Goal: Task Accomplishment & Management: Manage account settings

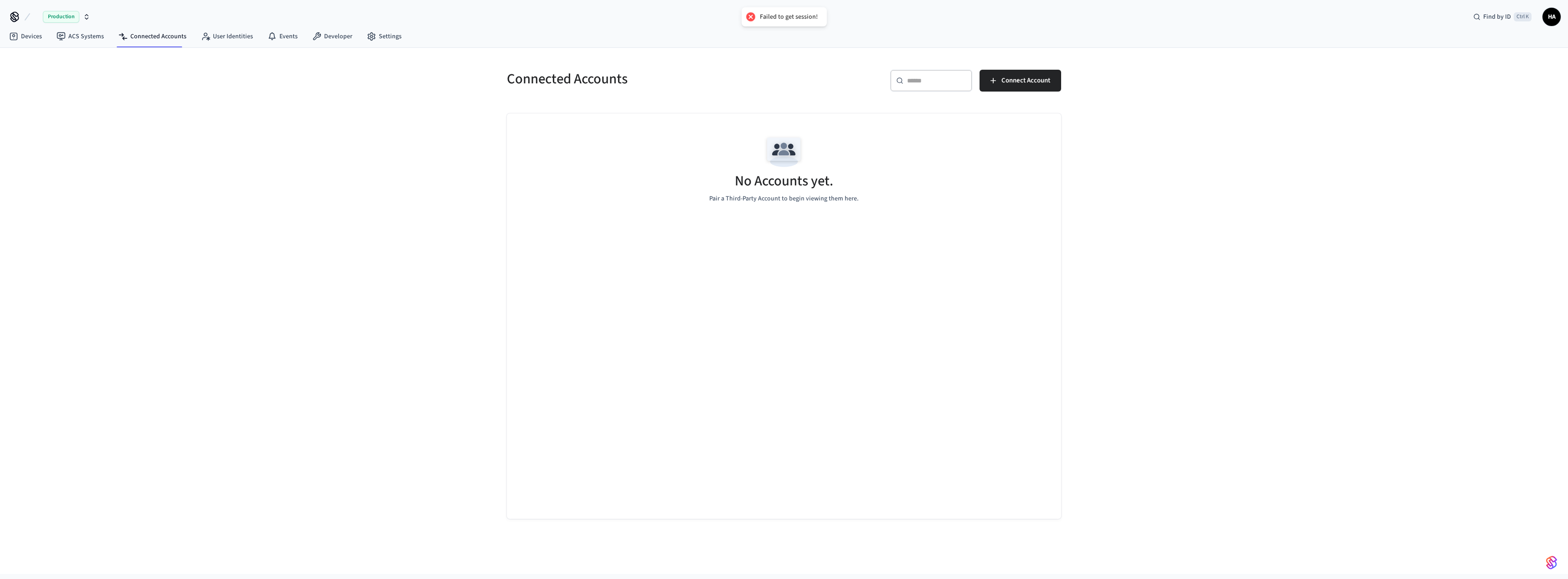
click at [86, 17] on icon "button" at bounding box center [87, 17] width 7 height 7
click at [49, 77] on span "New Workspace" at bounding box center [43, 79] width 43 height 10
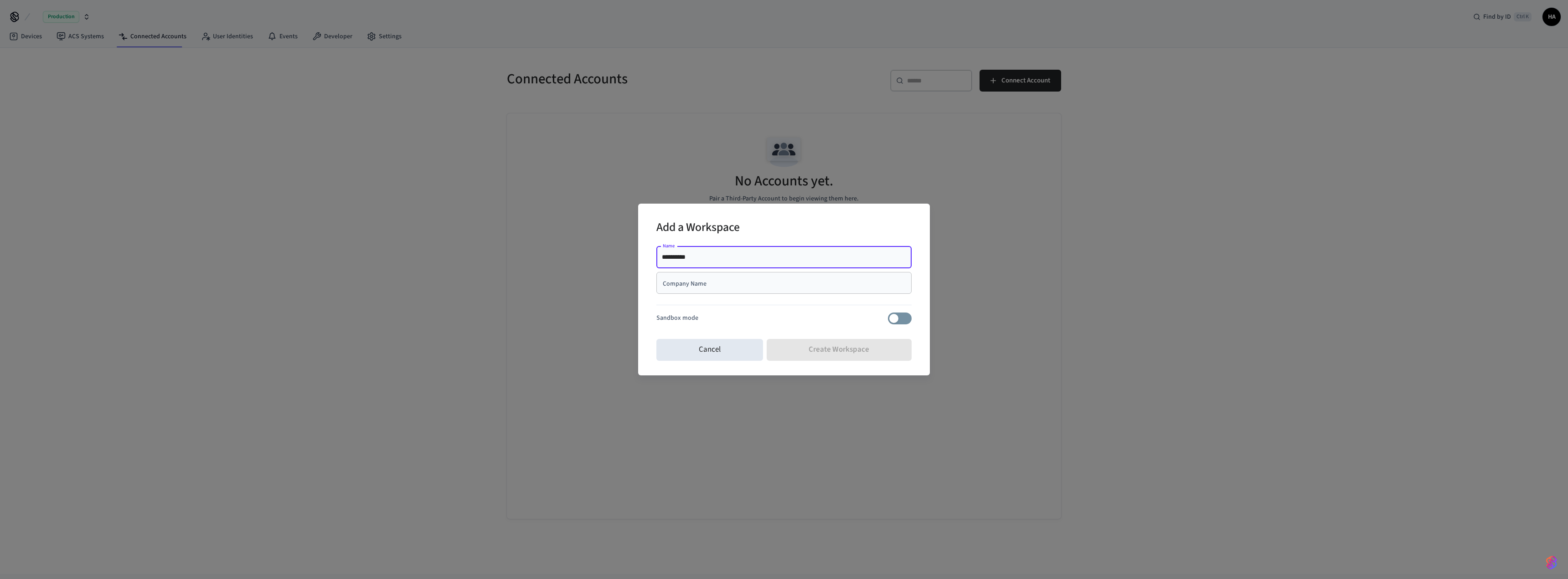
type input "**********"
click at [676, 282] on input "Company Name" at bounding box center [783, 282] width 244 height 9
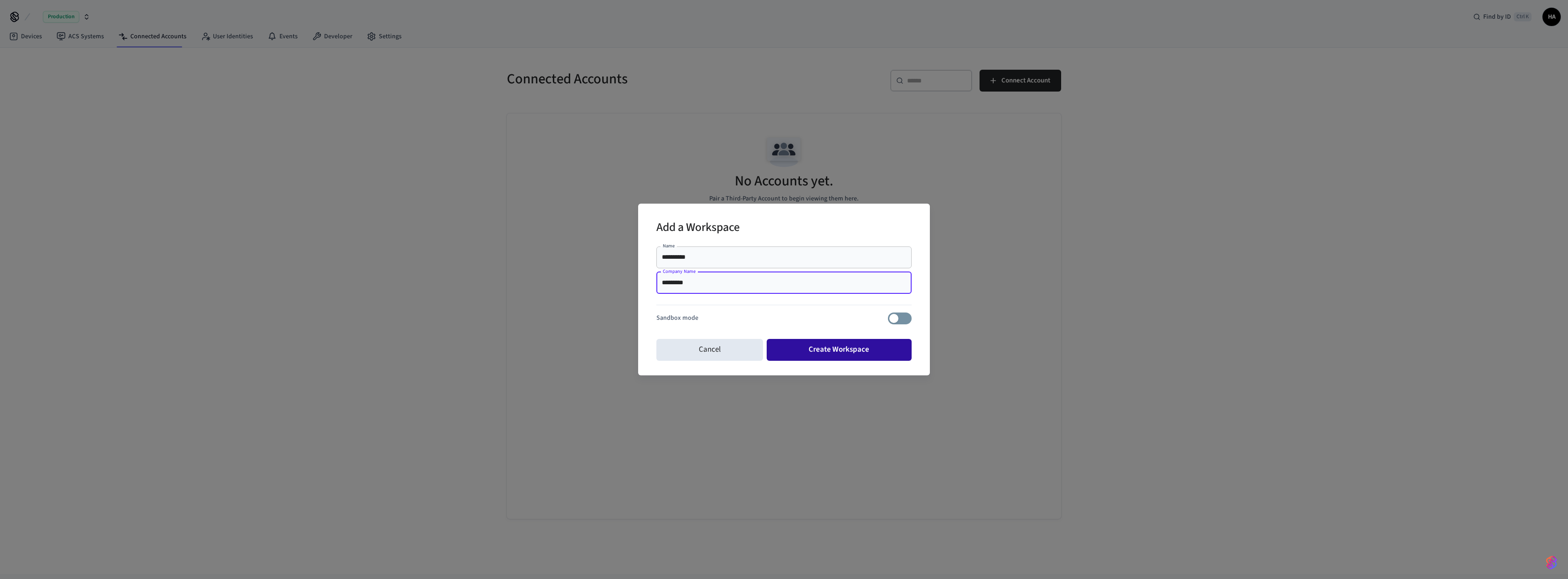
type input "*********"
click at [844, 356] on button "Create Workspace" at bounding box center [840, 350] width 146 height 22
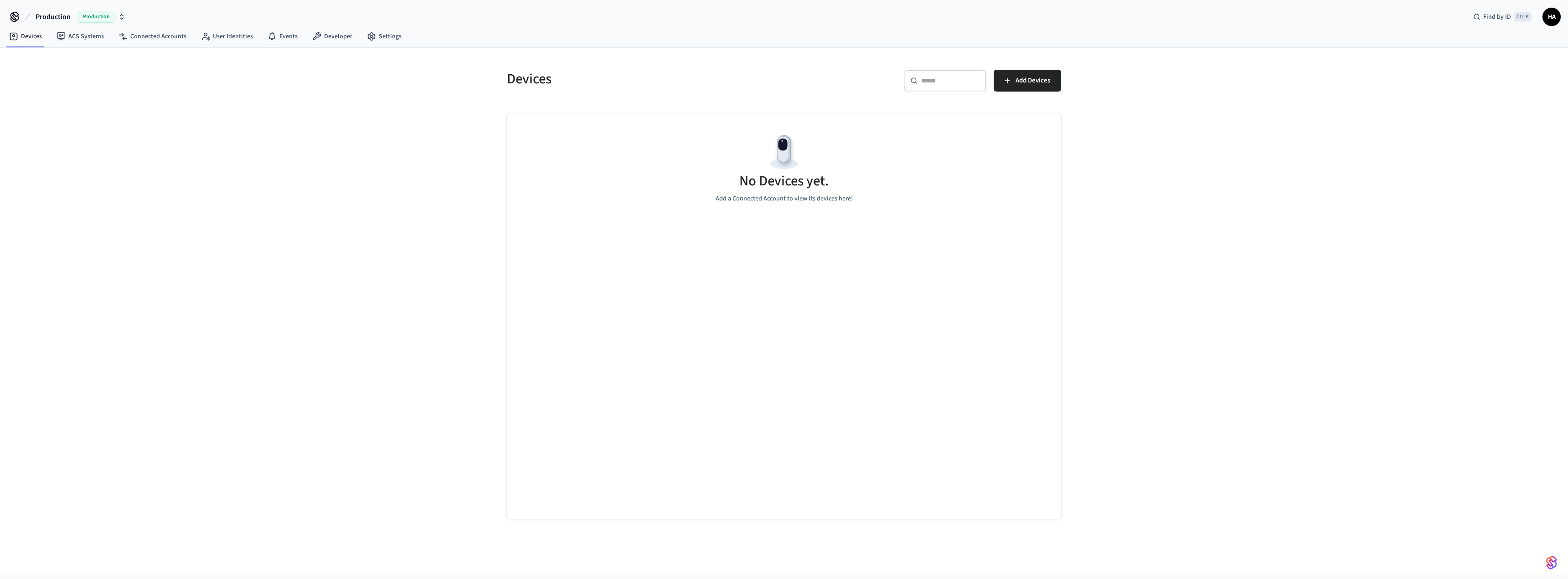
click at [124, 18] on icon "button" at bounding box center [122, 17] width 7 height 7
click at [139, 12] on div "Production Production Find by ID Ctrl K HA" at bounding box center [784, 13] width 1568 height 26
click at [1014, 81] on button "Add Devices" at bounding box center [1027, 81] width 67 height 22
click at [97, 18] on span "Production" at bounding box center [96, 17] width 37 height 12
click at [131, 119] on div "Devices ​ ​ Add Devices No Devices yet. Add a Connected Account to view its dev…" at bounding box center [784, 311] width 1568 height 526
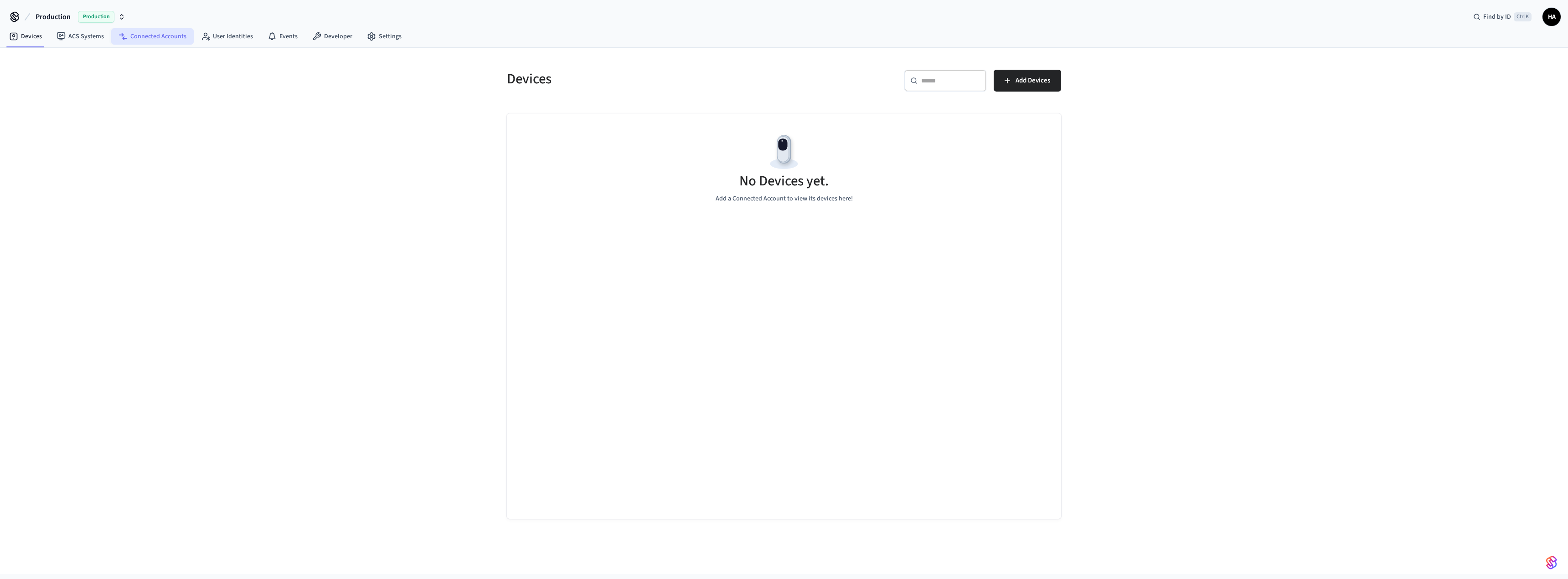
click at [150, 39] on link "Connected Accounts" at bounding box center [152, 36] width 83 height 17
click at [1026, 82] on span "Connect Account" at bounding box center [1026, 80] width 49 height 12
click at [234, 38] on link "User Identities" at bounding box center [227, 36] width 67 height 17
click at [330, 35] on link "Developer" at bounding box center [332, 36] width 54 height 17
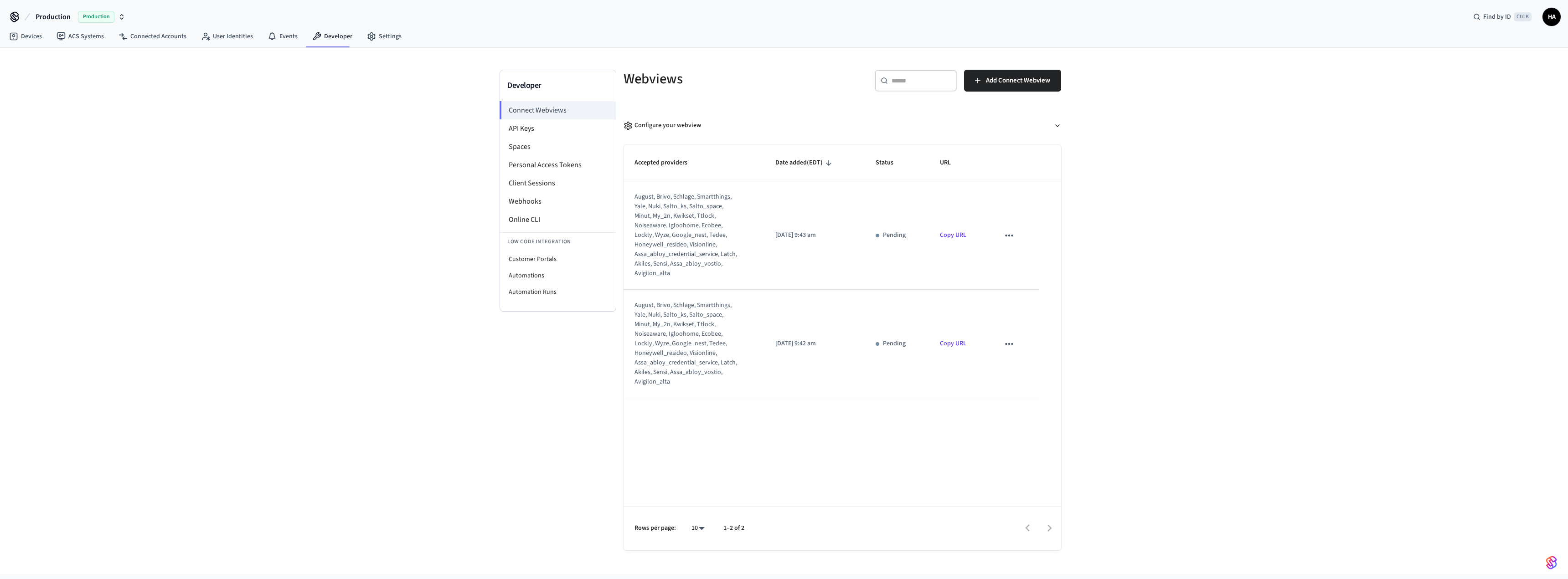
click at [1015, 343] on button "sticky table" at bounding box center [1008, 344] width 19 height 19
click at [1028, 375] on li "Delete" at bounding box center [1027, 373] width 42 height 24
click at [647, 126] on div "Configure your webview" at bounding box center [662, 126] width 78 height 10
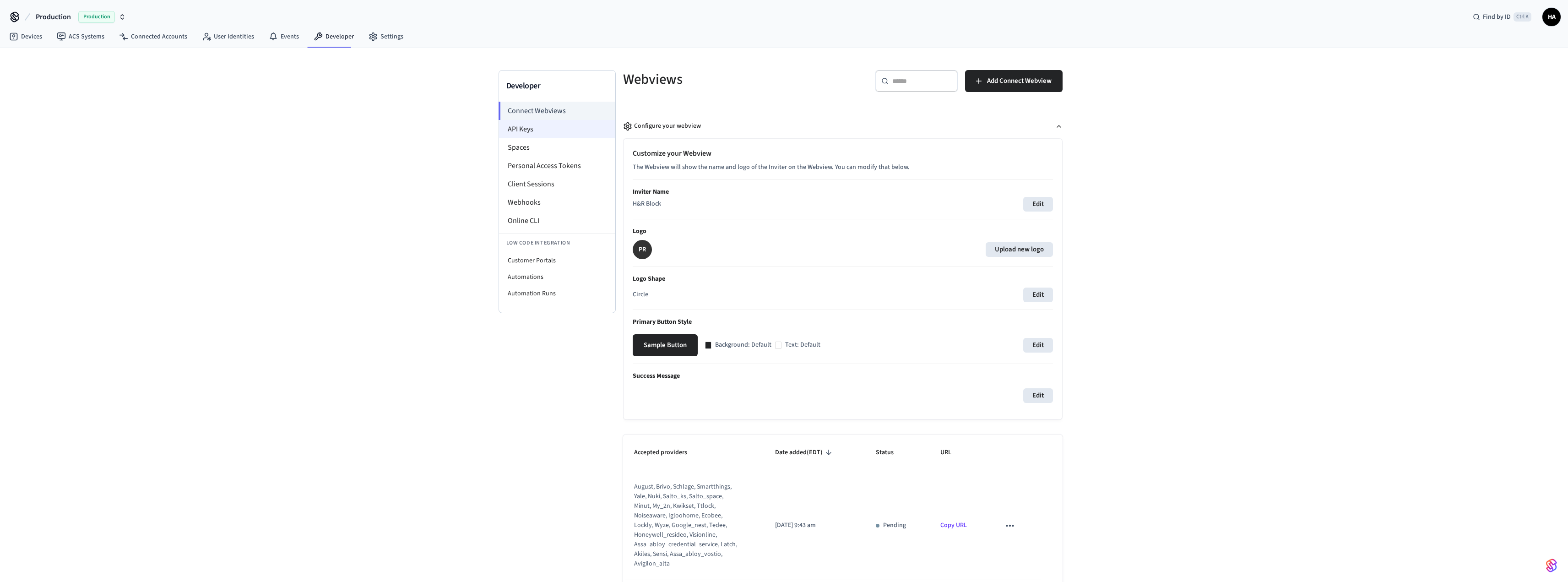
click at [542, 125] on li "API Keys" at bounding box center [556, 129] width 116 height 18
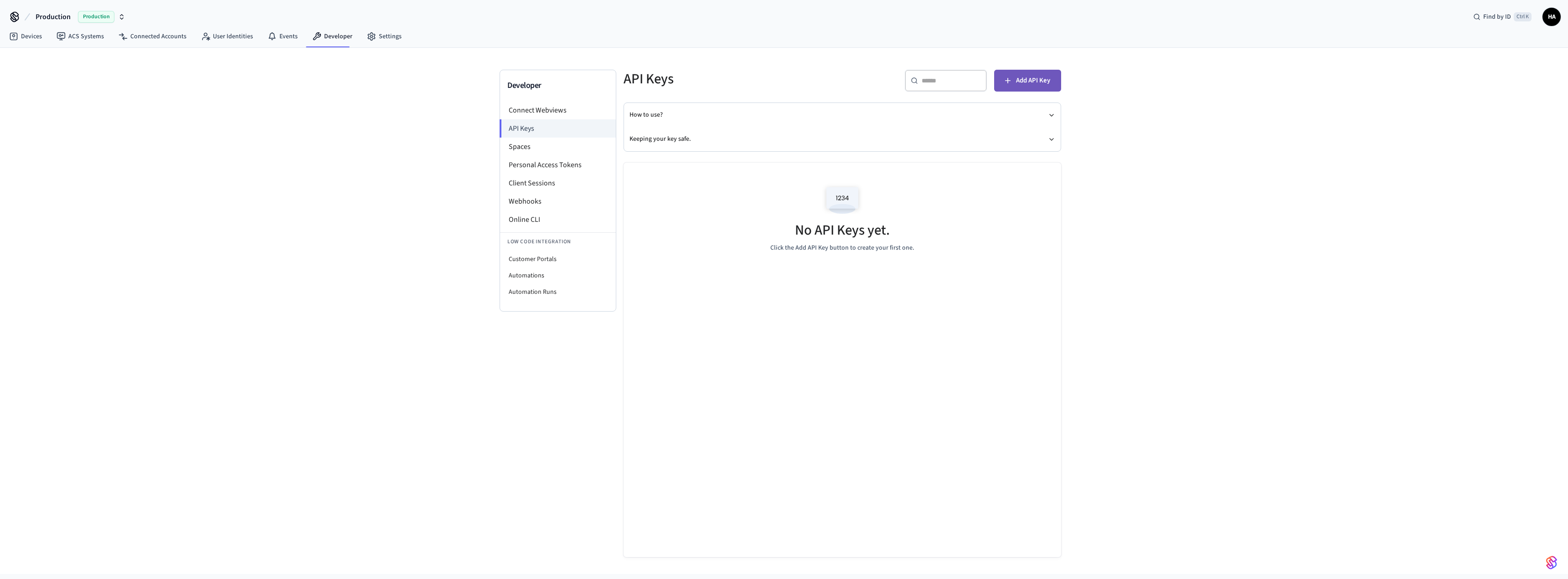
click at [1026, 84] on span "Add API Key" at bounding box center [1033, 80] width 34 height 12
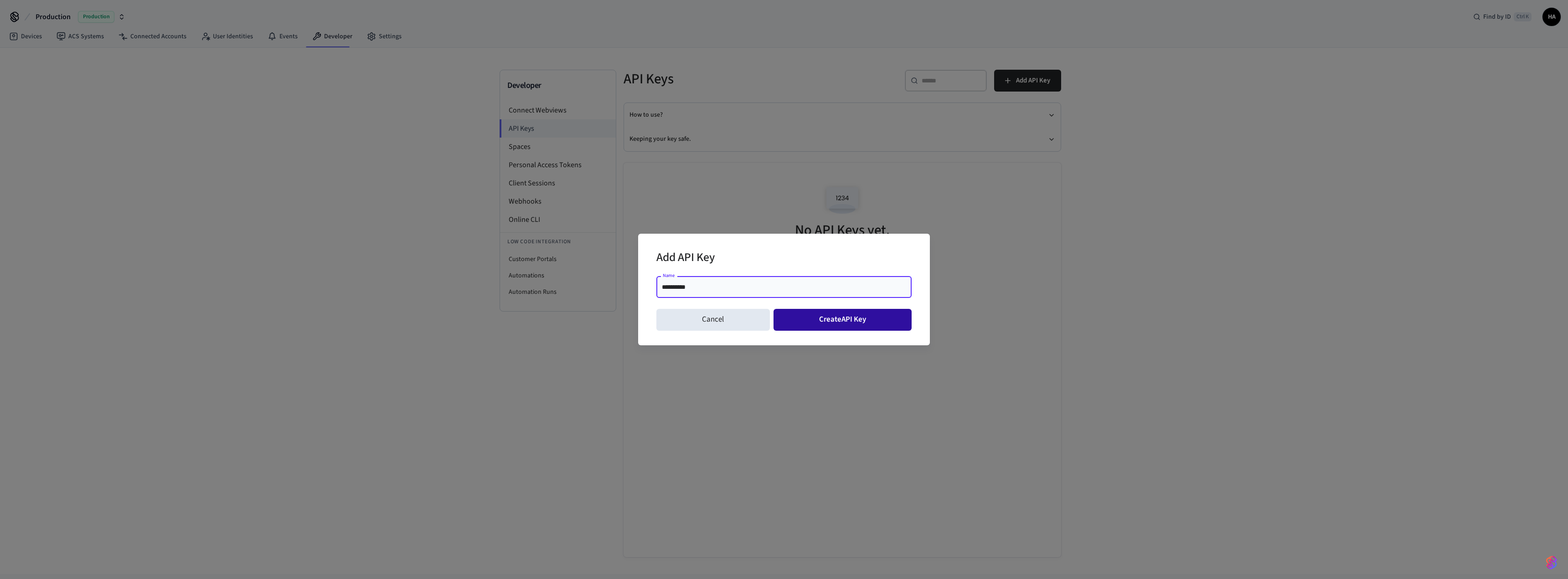
type input "**********"
click at [818, 319] on button "Create API Key" at bounding box center [843, 320] width 139 height 22
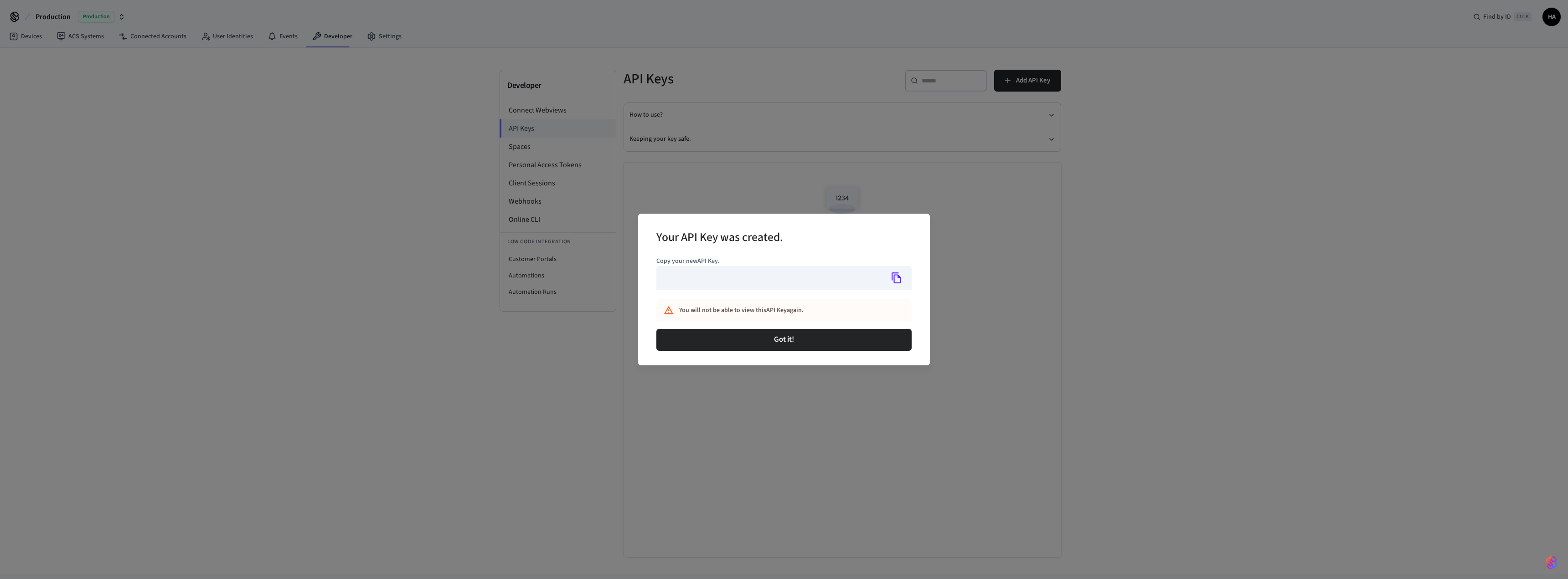
type input "**********"
click at [896, 280] on icon "Copy" at bounding box center [896, 278] width 12 height 12
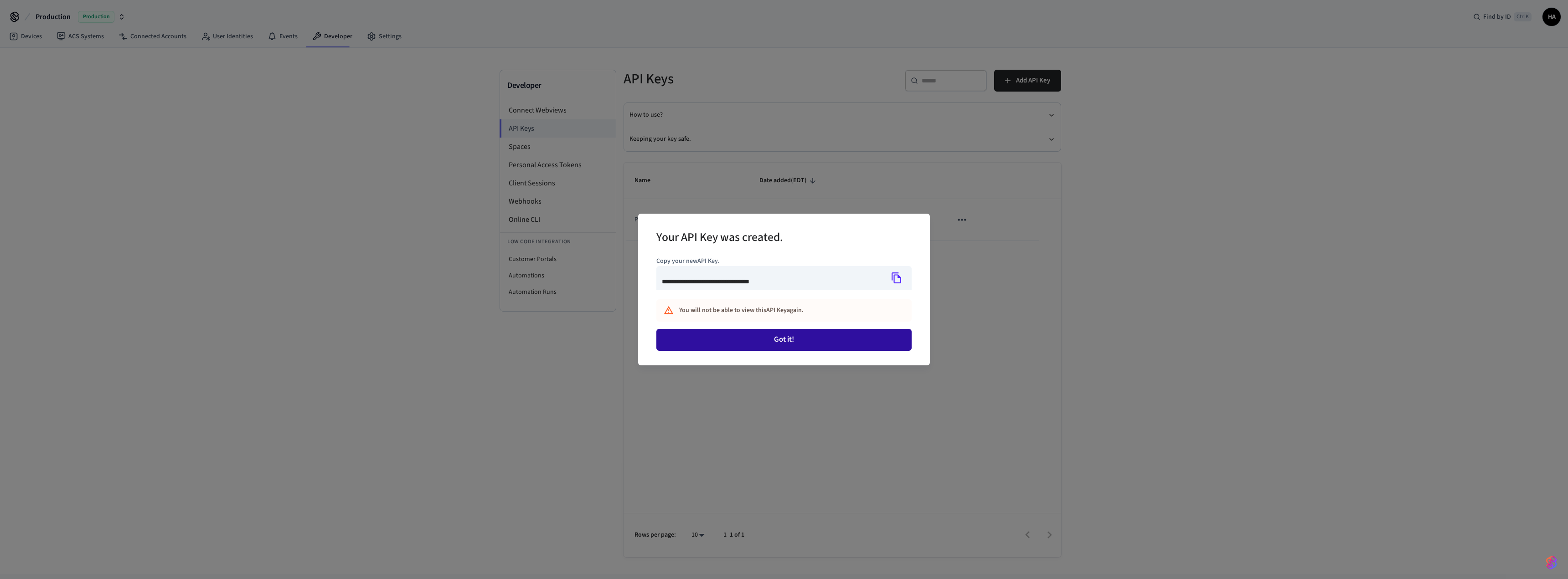
click at [798, 336] on button "Got it!" at bounding box center [783, 340] width 255 height 22
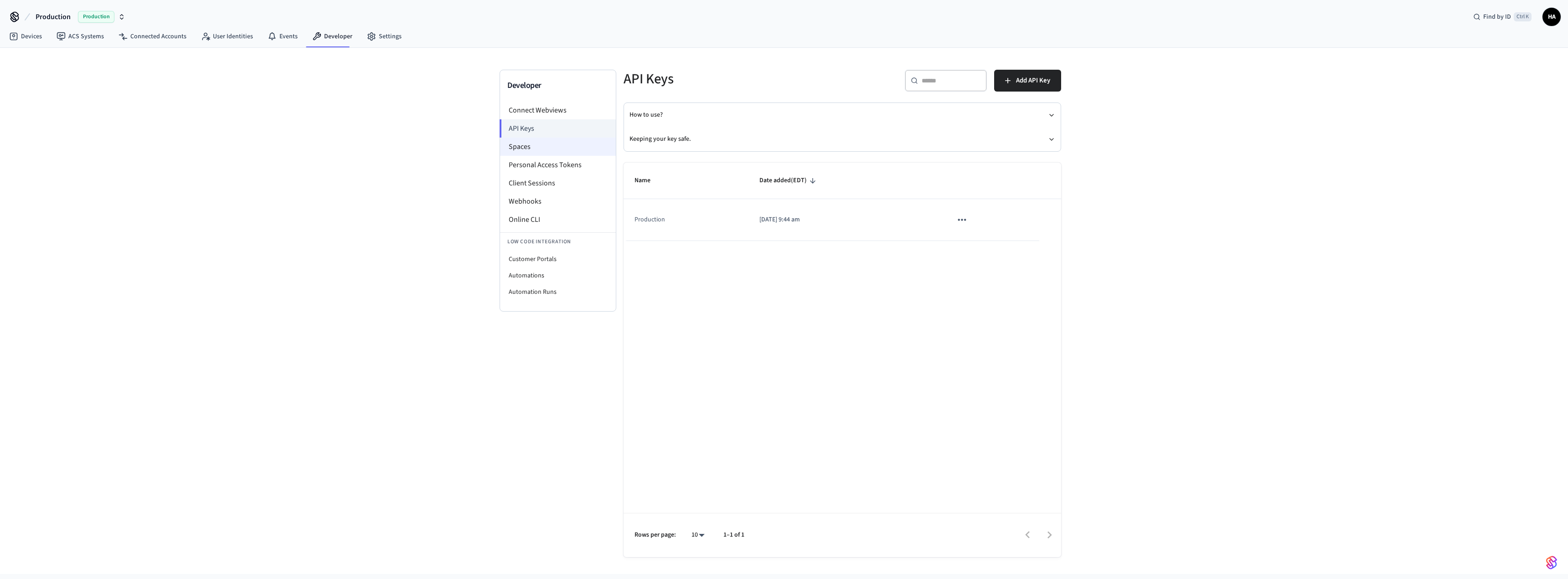
click at [541, 144] on li "Spaces" at bounding box center [558, 147] width 116 height 18
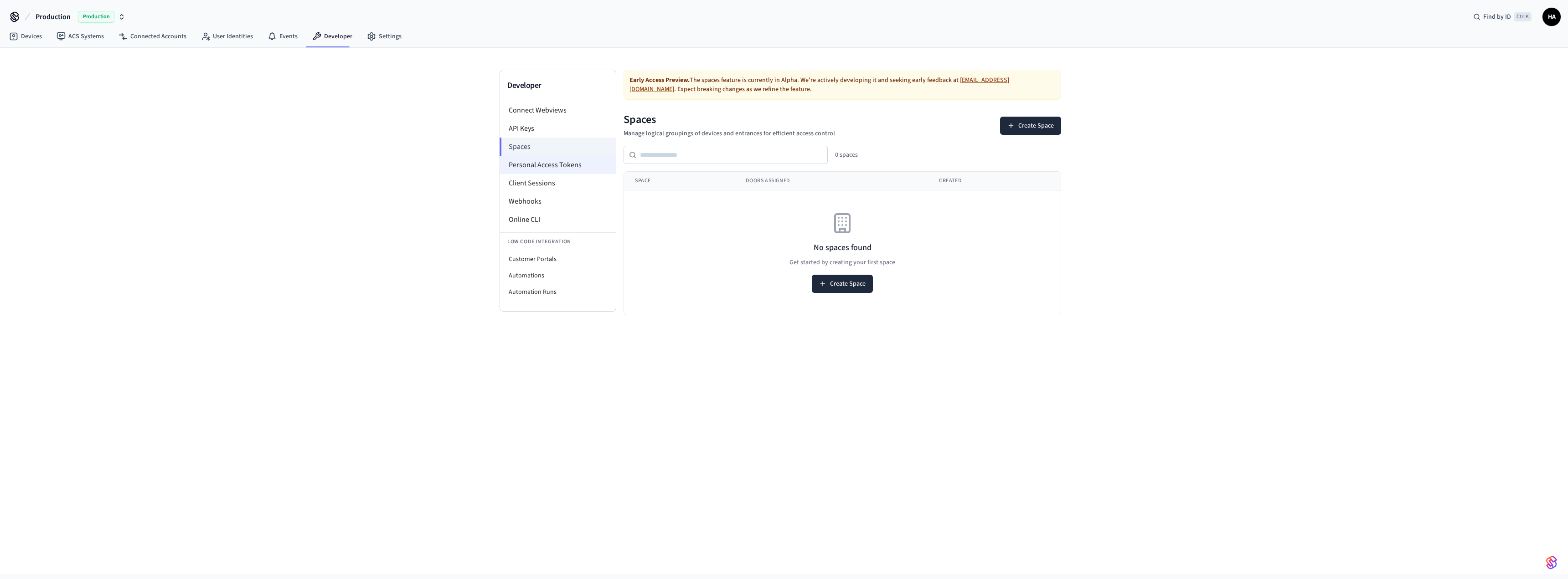
click at [538, 159] on li "Personal Access Tokens" at bounding box center [558, 165] width 116 height 18
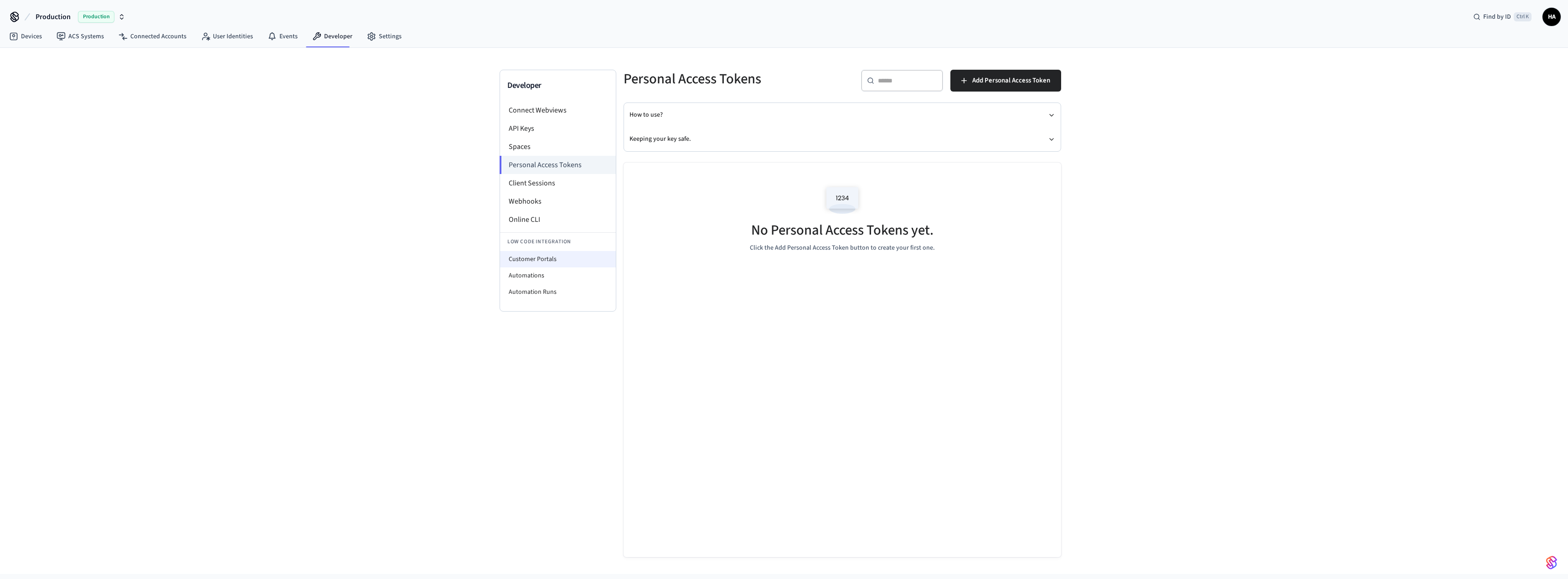
click at [529, 263] on li "Customer Portals" at bounding box center [558, 259] width 116 height 17
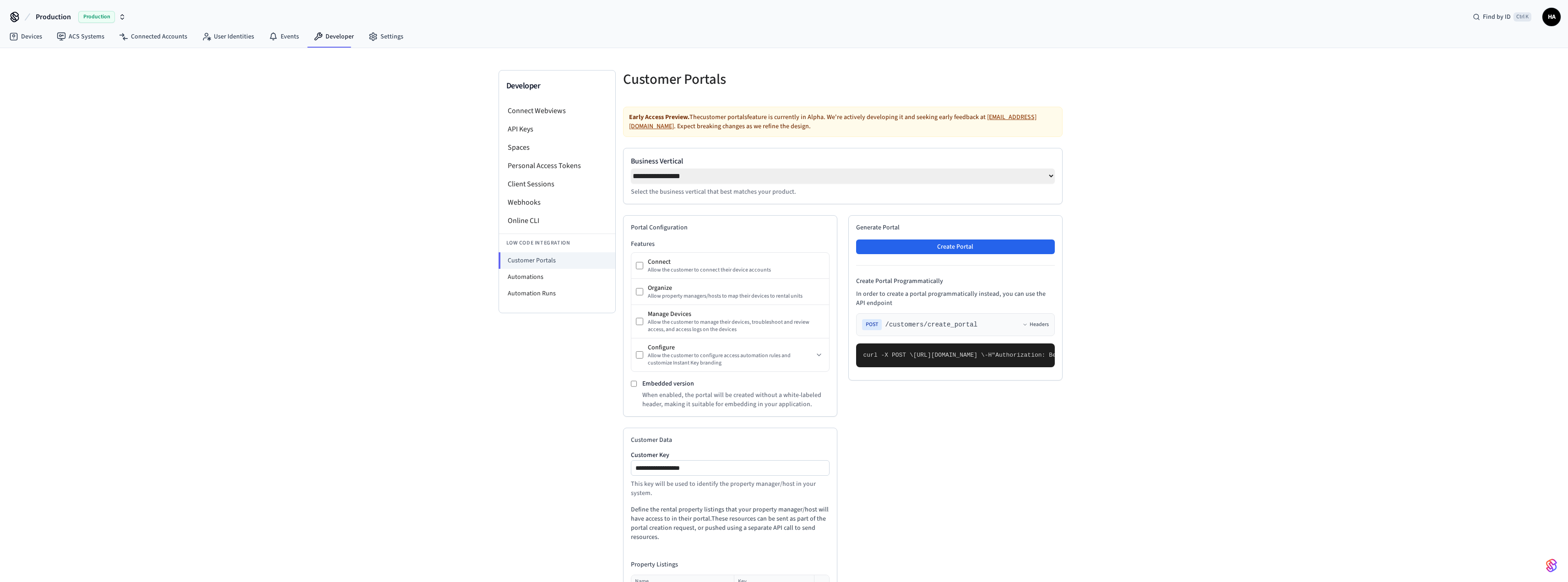
click at [797, 181] on select "**********" at bounding box center [843, 176] width 424 height 15
select select "*******"
click at [631, 168] on select "**********" at bounding box center [843, 176] width 424 height 15
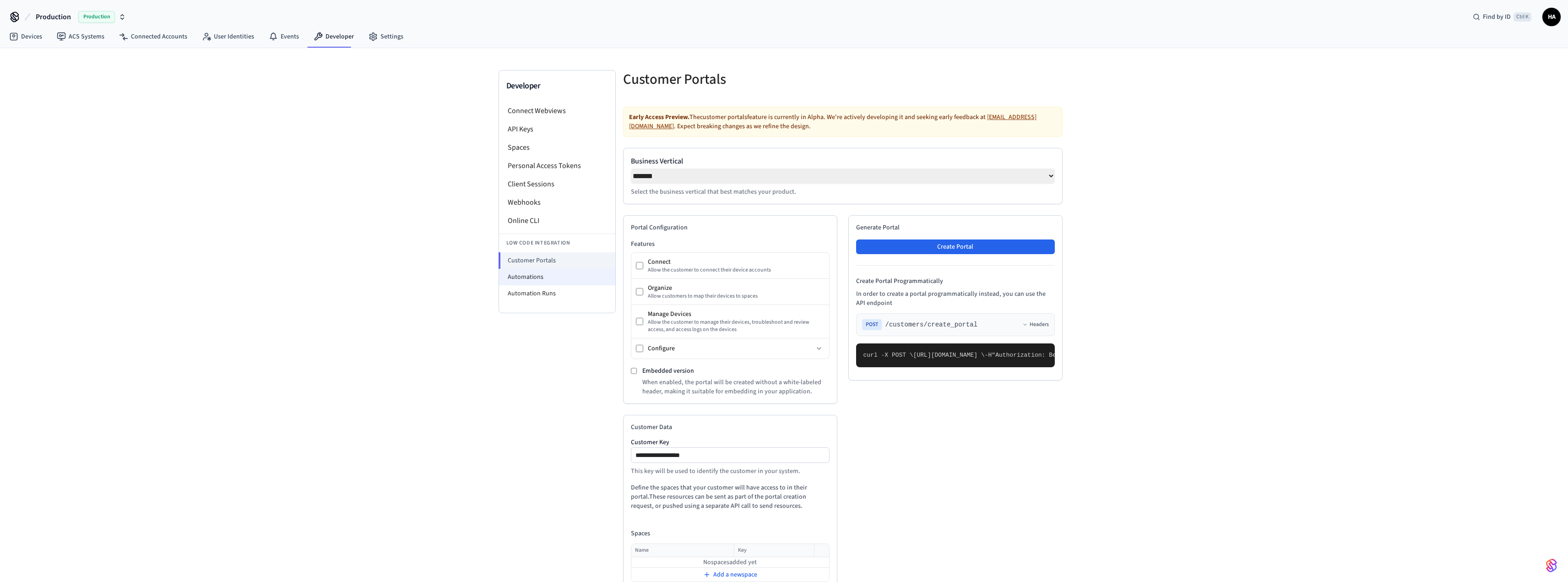
click at [528, 275] on li "Automations" at bounding box center [556, 277] width 116 height 17
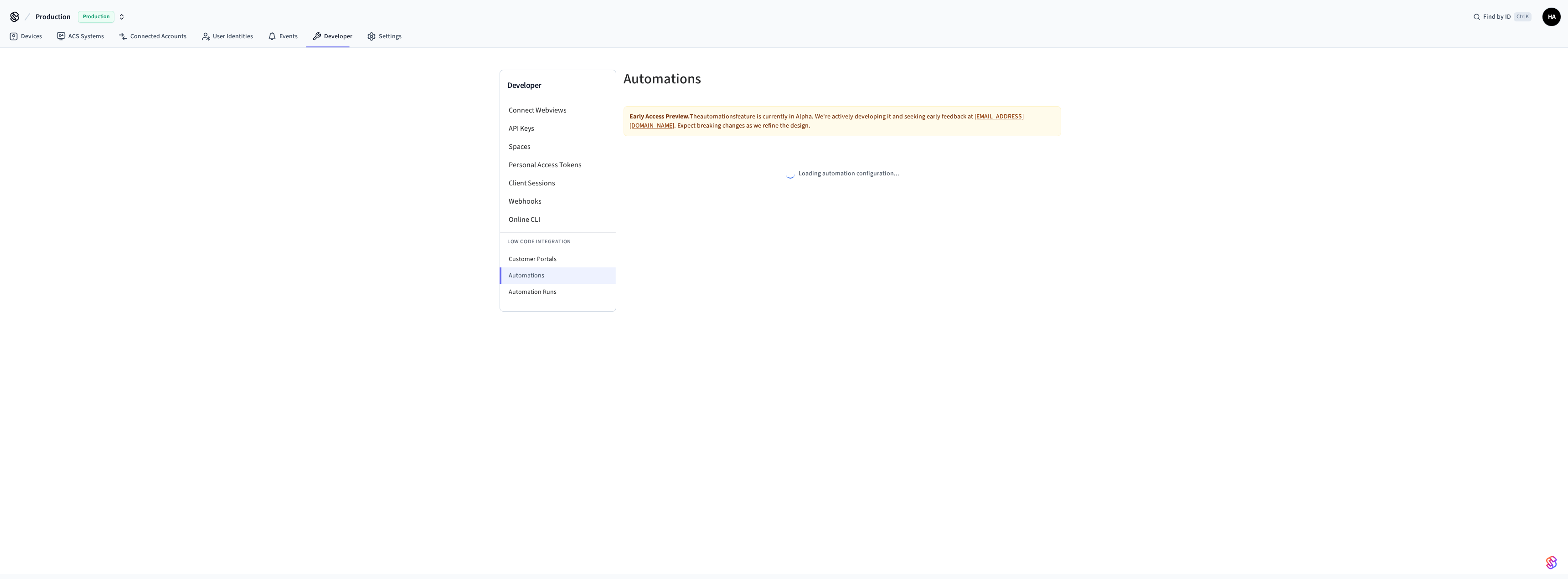
select select "**********"
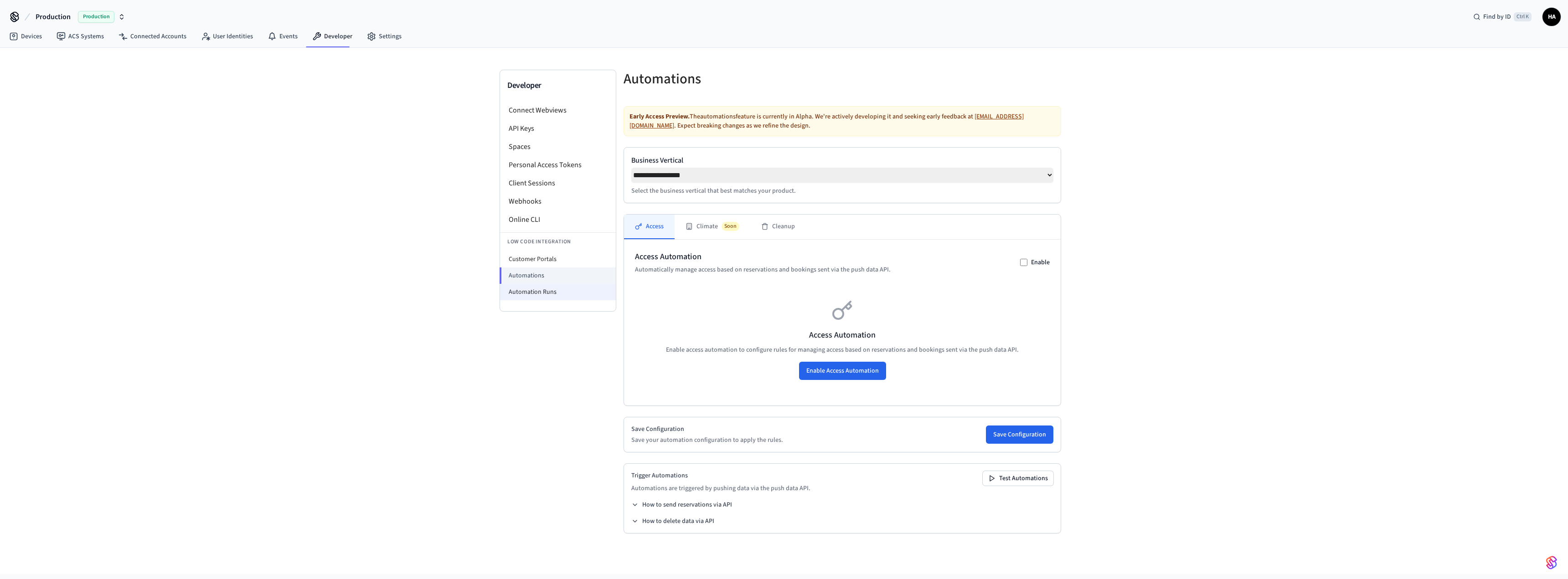
click at [532, 291] on li "Automation Runs" at bounding box center [558, 292] width 116 height 17
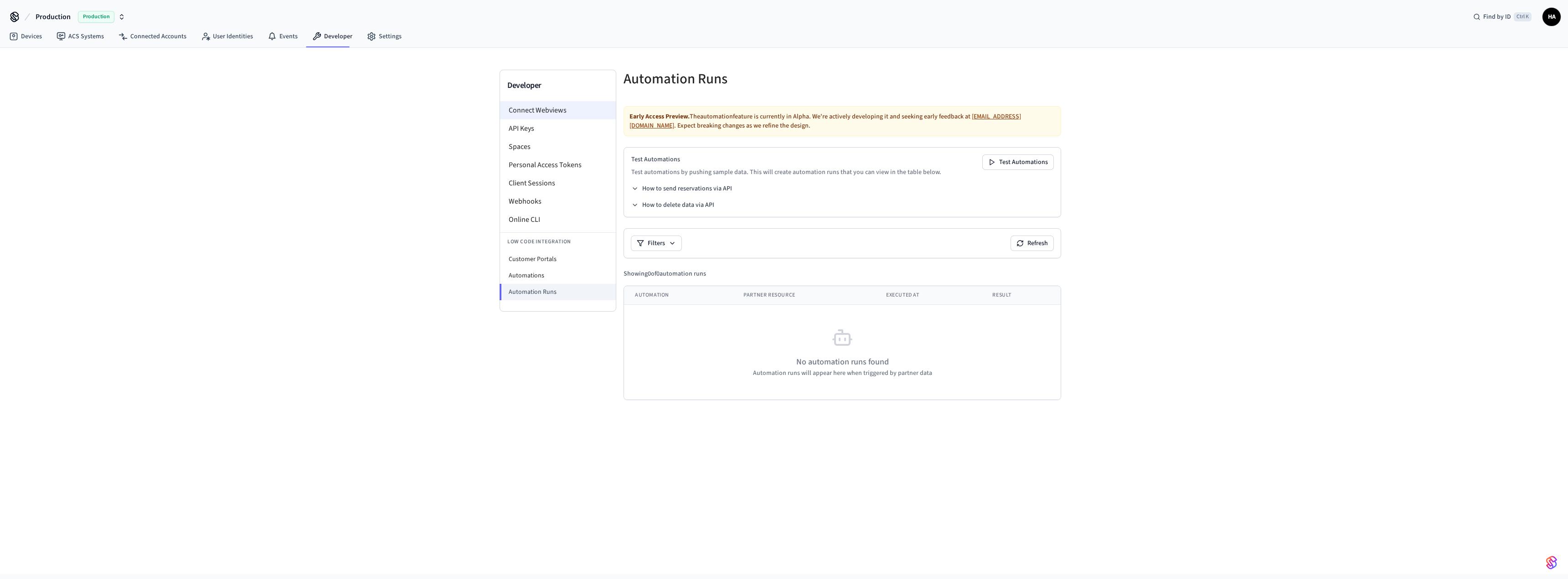
click at [535, 118] on li "Connect Webviews" at bounding box center [558, 110] width 116 height 18
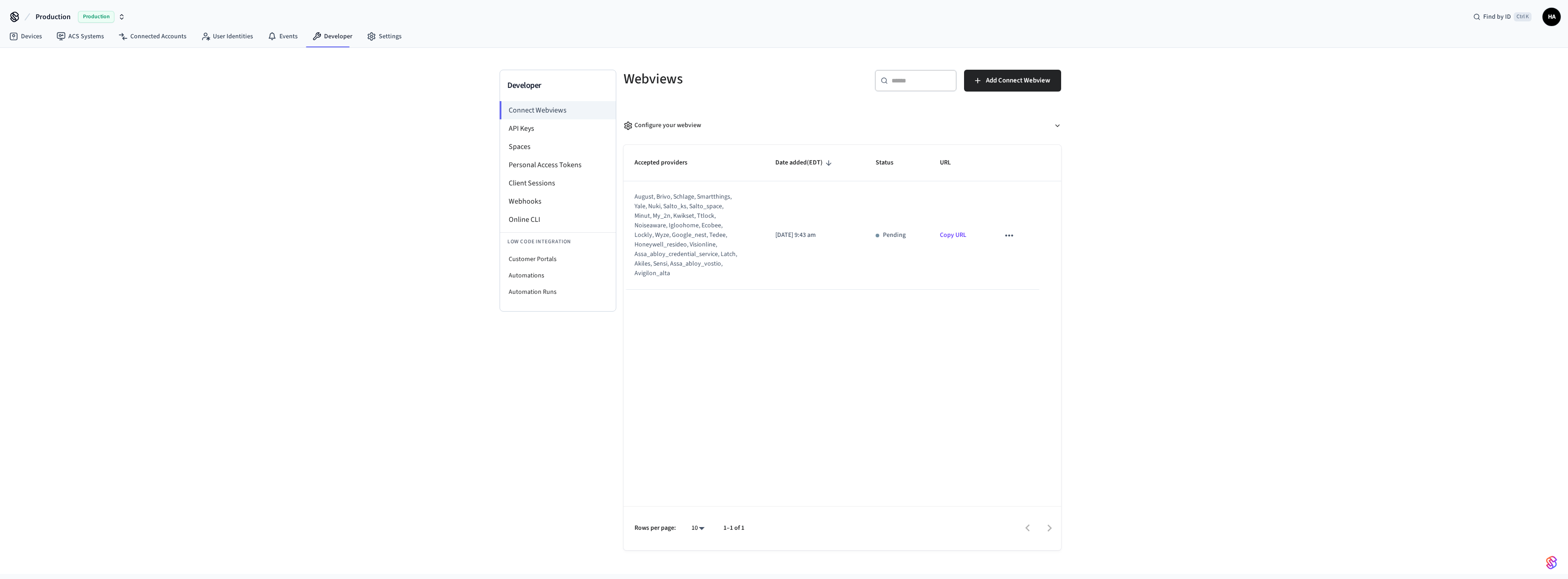
click at [946, 232] on link "Copy URL" at bounding box center [953, 235] width 26 height 9
click at [574, 128] on li "API Keys" at bounding box center [558, 128] width 116 height 18
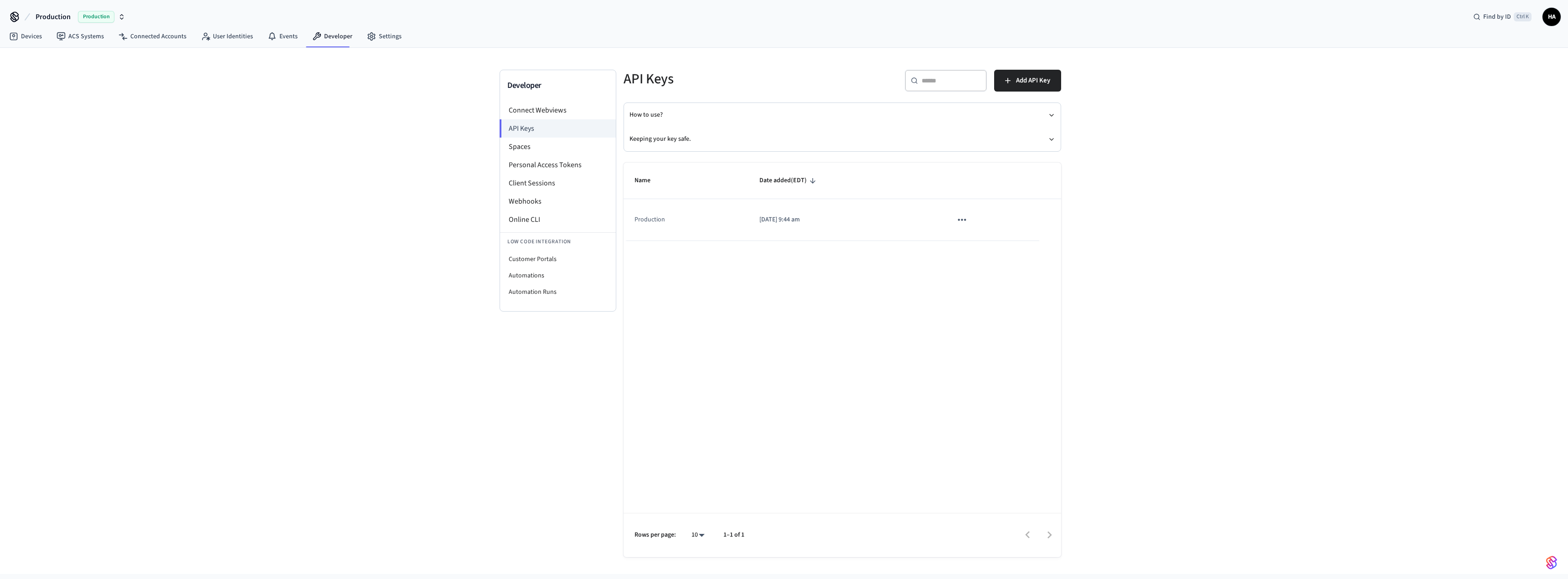
click at [958, 221] on icon "sticky table" at bounding box center [961, 219] width 12 height 12
click at [971, 274] on icon at bounding box center [971, 280] width 7 height 14
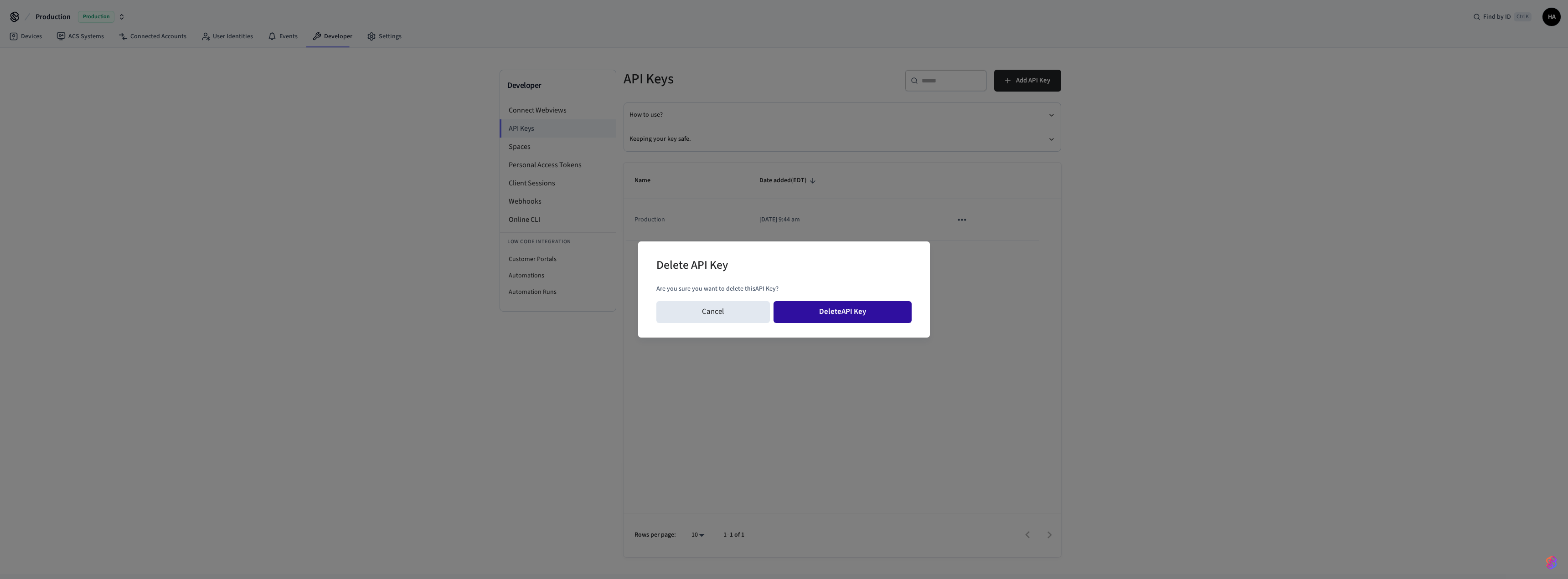
click at [849, 311] on button "Delete API Key" at bounding box center [843, 312] width 139 height 22
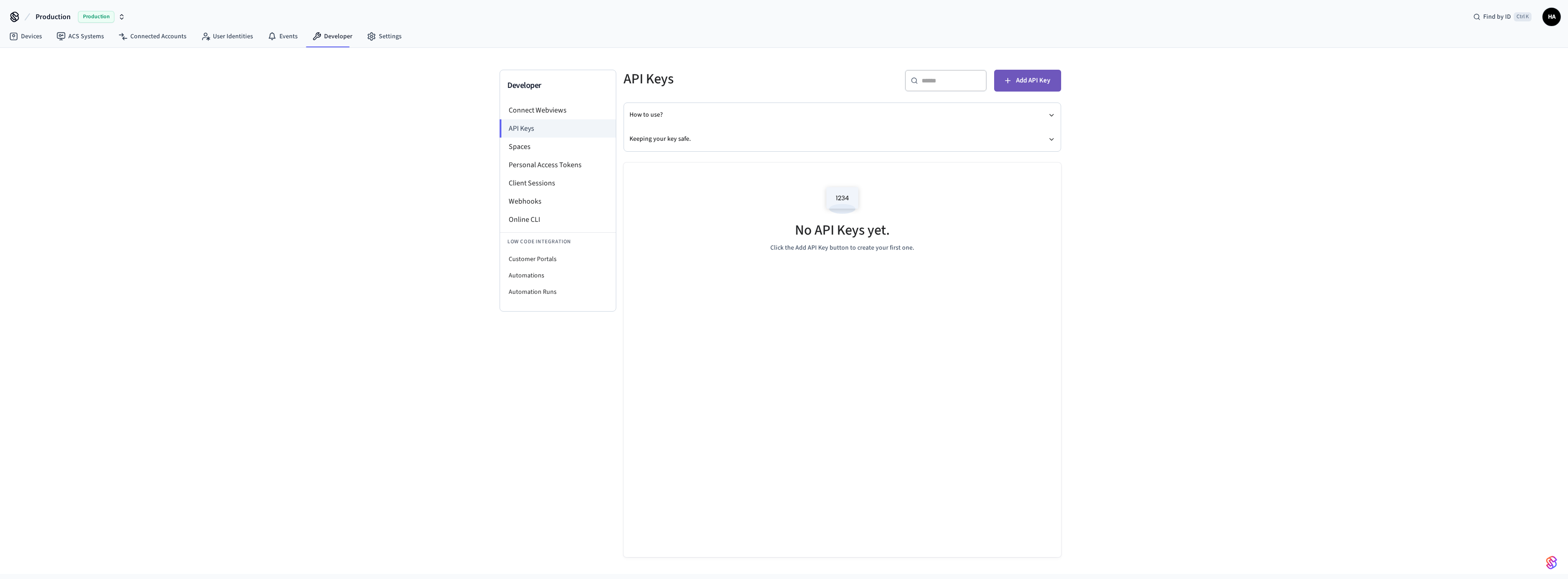
click at [1030, 83] on span "Add API Key" at bounding box center [1033, 80] width 34 height 12
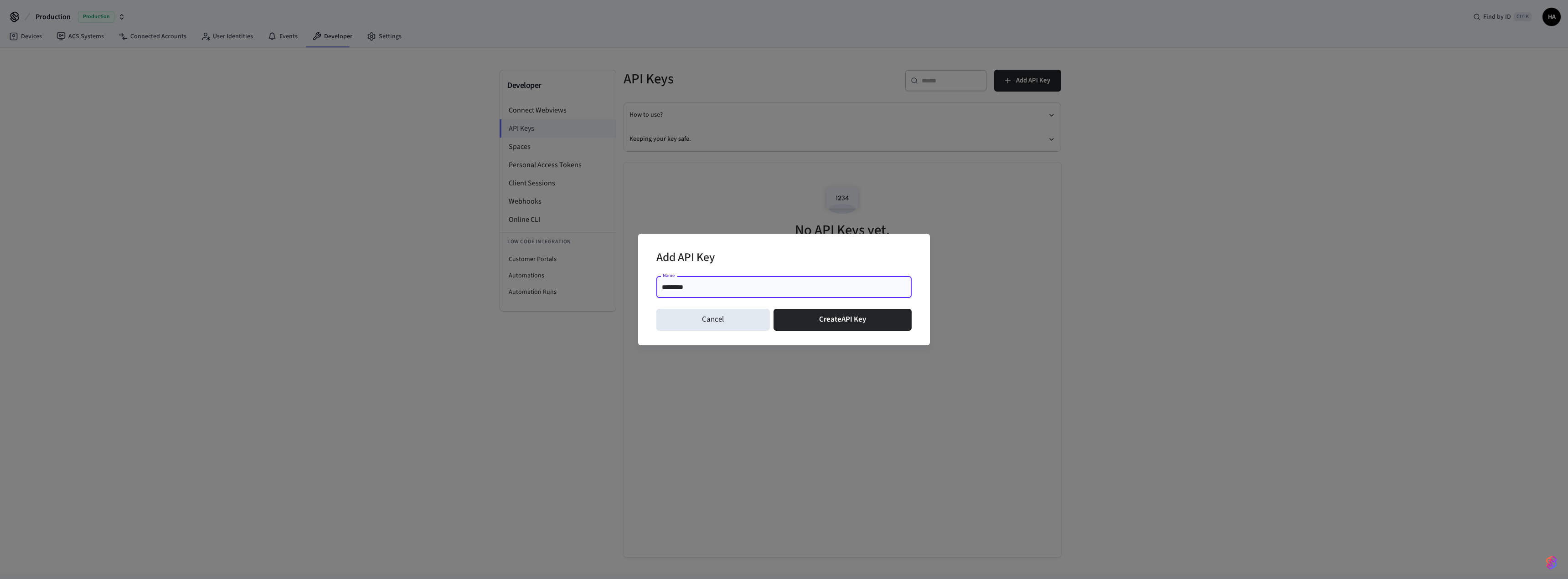
type input "**********"
click button "Create API Key" at bounding box center [843, 320] width 139 height 22
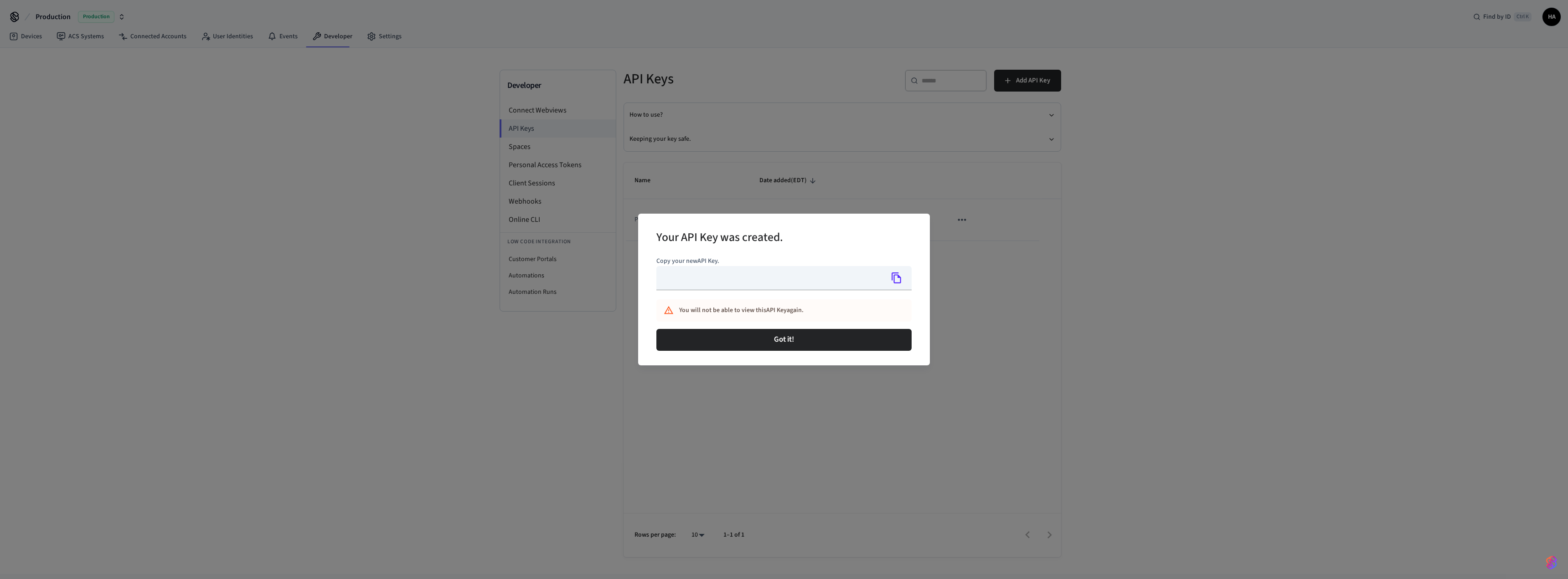
type input "**********"
click at [894, 276] on icon "Copy" at bounding box center [897, 278] width 10 height 11
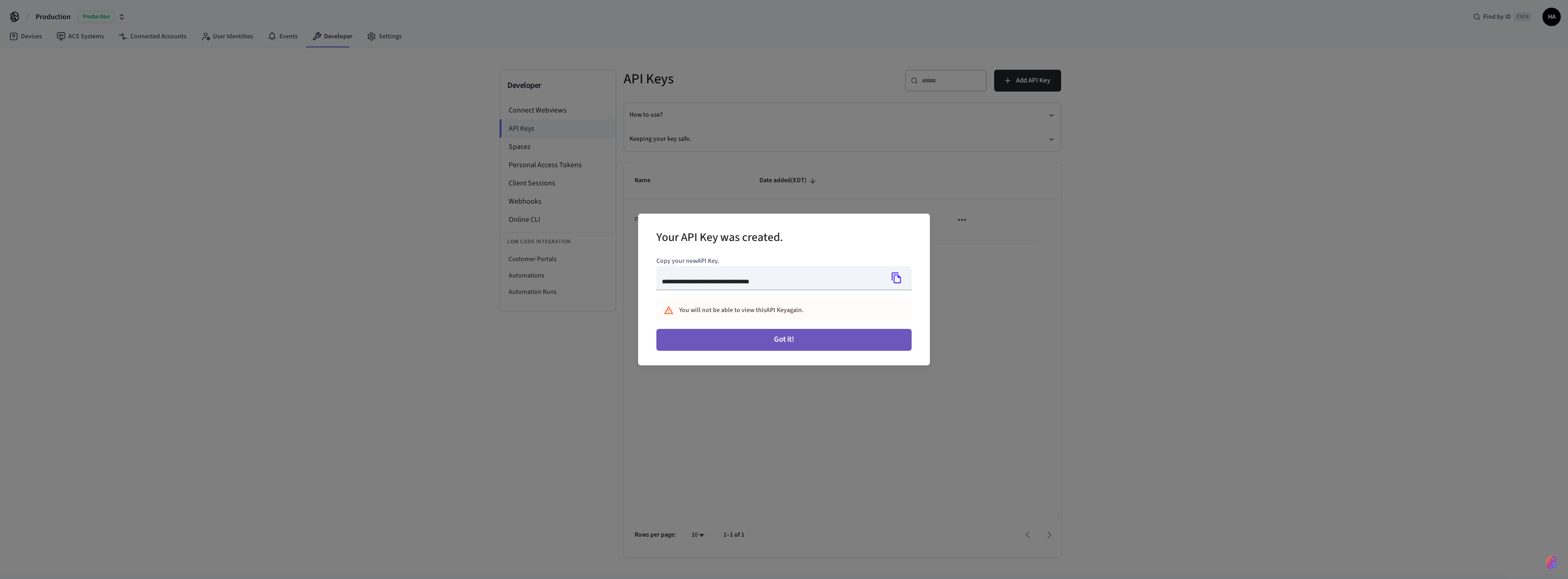
click at [812, 347] on button "Got it!" at bounding box center [783, 340] width 255 height 22
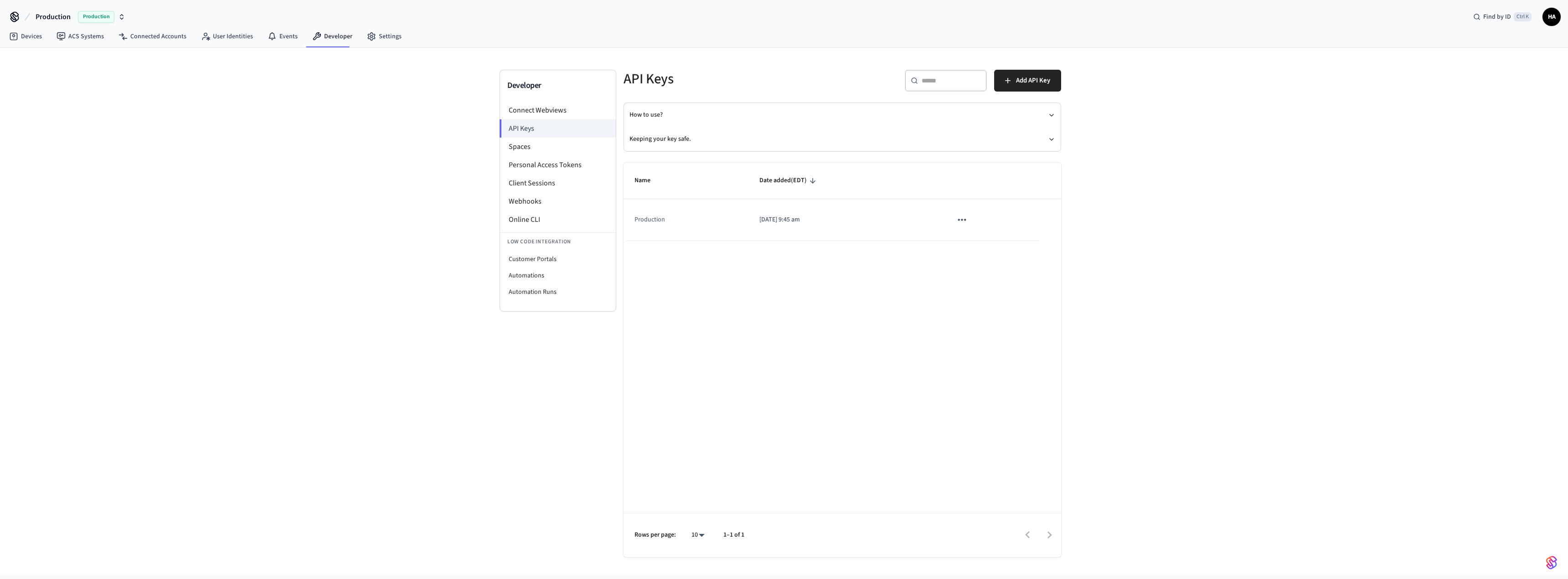
click at [759, 326] on div "Name Date added (EDT) Production 2025/08/15 at 9:45 am Rows per page: 10 ** 1–1…" at bounding box center [843, 360] width 438 height 394
click at [529, 111] on li "Connect Webviews" at bounding box center [558, 110] width 116 height 18
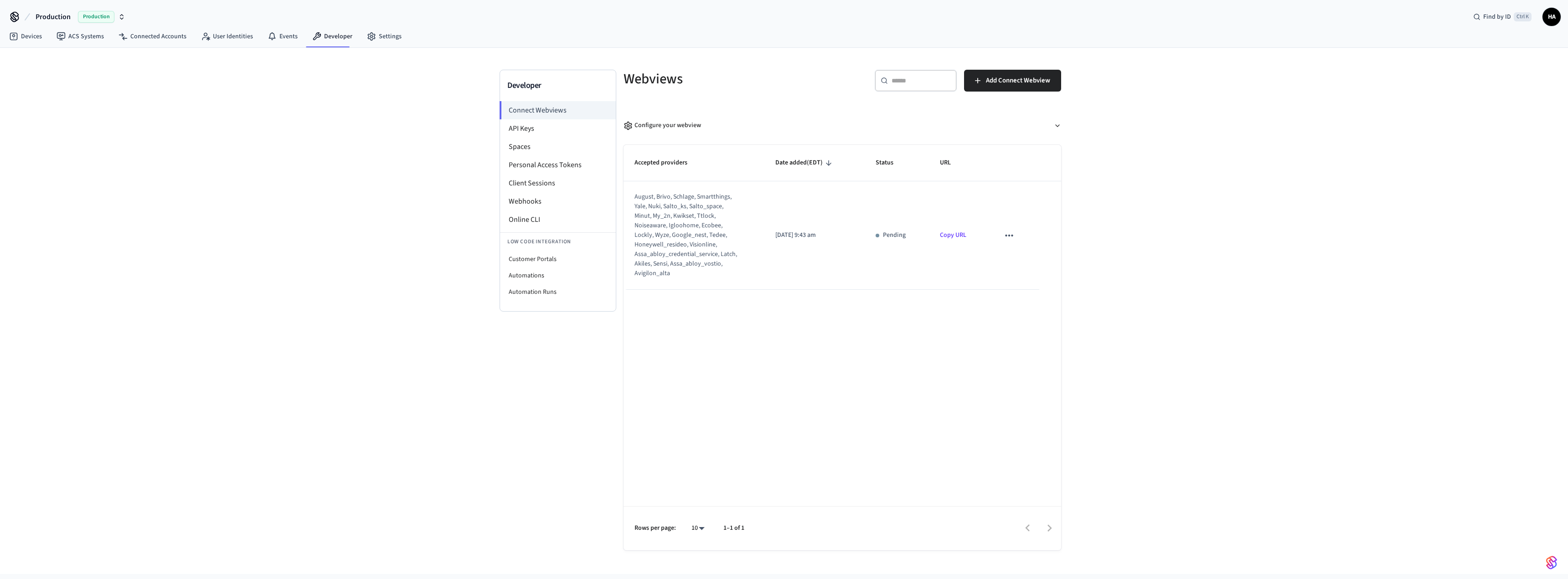
click at [955, 232] on link "Copy URL" at bounding box center [953, 235] width 26 height 9
click at [953, 234] on link "Copy URL" at bounding box center [953, 235] width 26 height 9
click at [550, 135] on li "API Keys" at bounding box center [558, 128] width 116 height 18
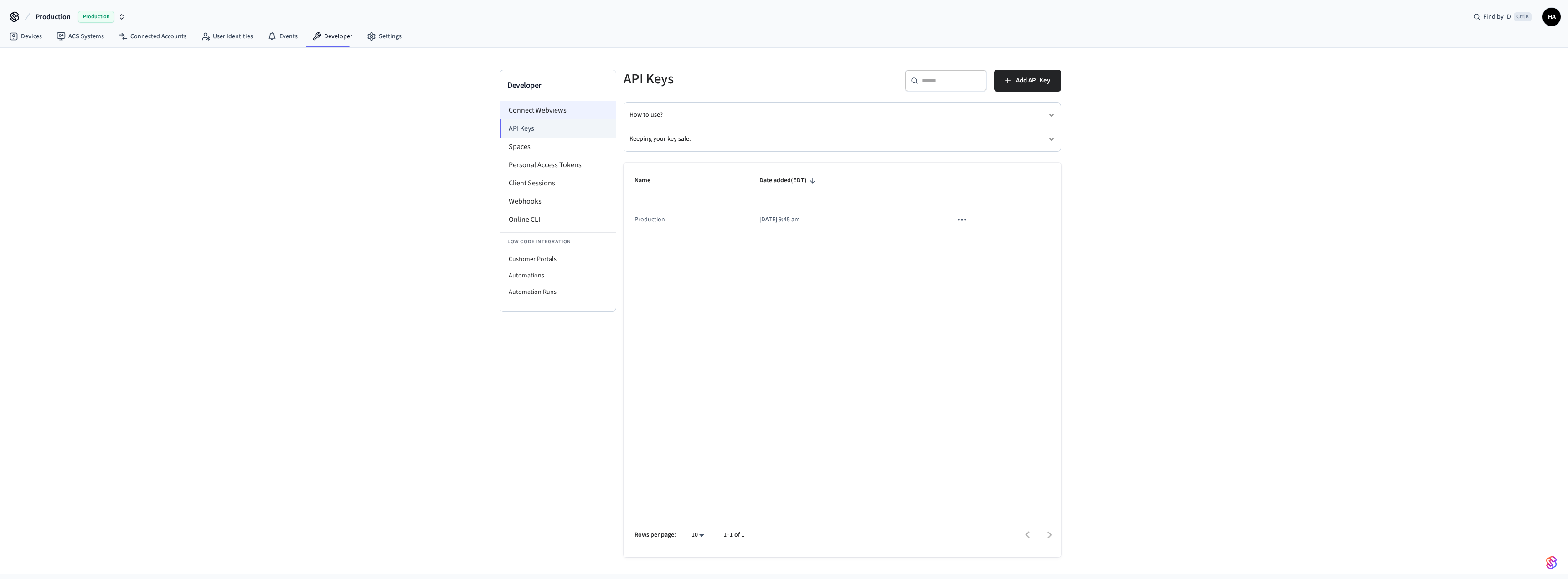
click at [548, 116] on li "Connect Webviews" at bounding box center [558, 110] width 116 height 18
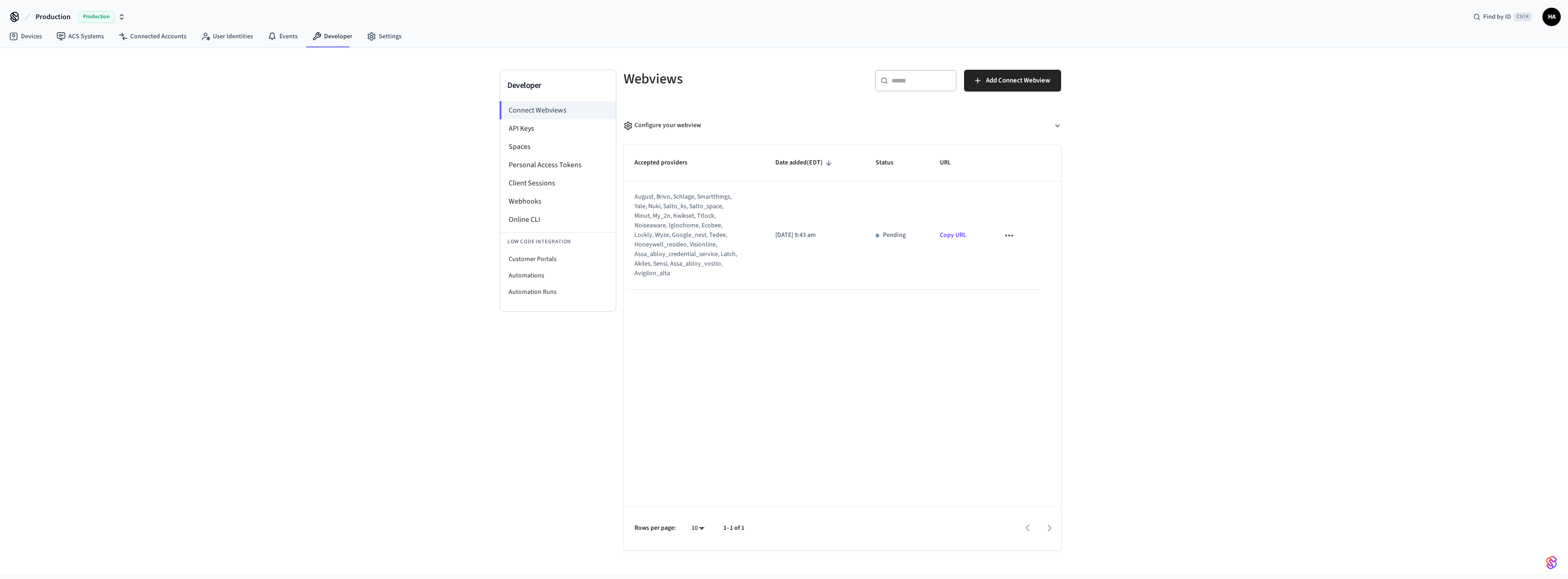
click at [1010, 235] on icon "sticky table" at bounding box center [1008, 235] width 8 height 2
click at [667, 216] on div at bounding box center [784, 289] width 1568 height 579
click at [661, 127] on div "Configure your webview" at bounding box center [662, 126] width 78 height 10
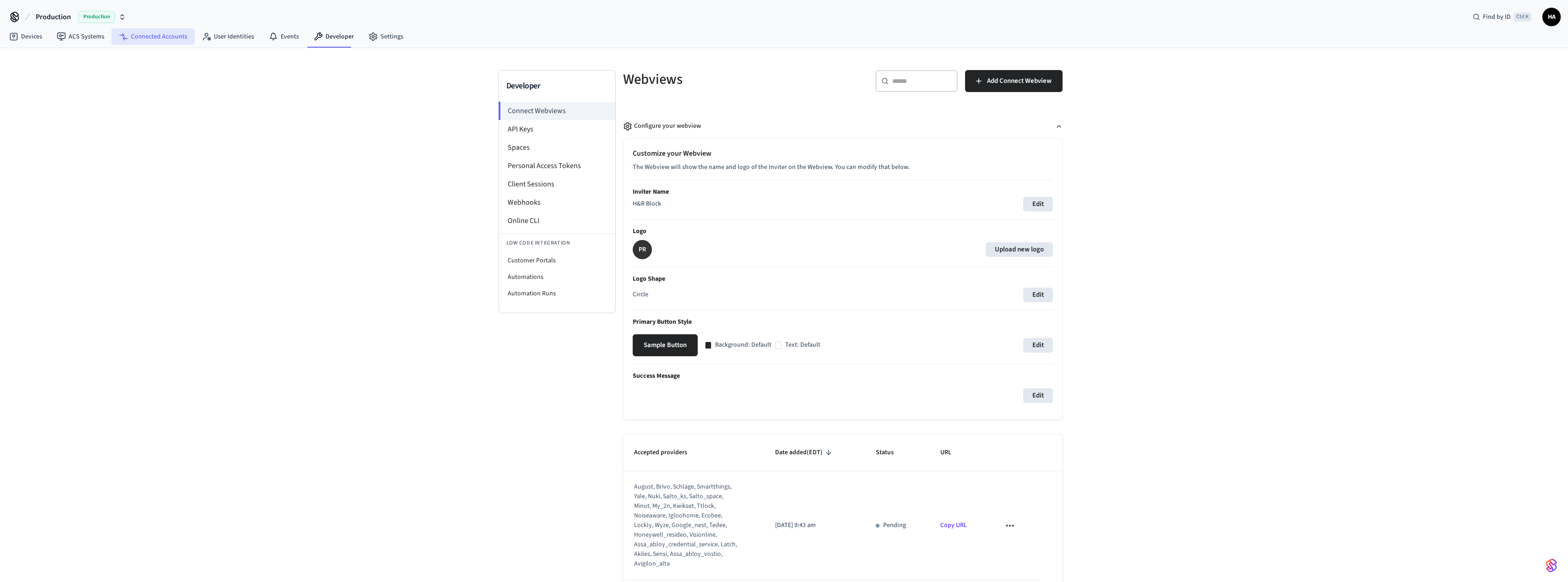
click at [135, 36] on link "Connected Accounts" at bounding box center [153, 36] width 83 height 17
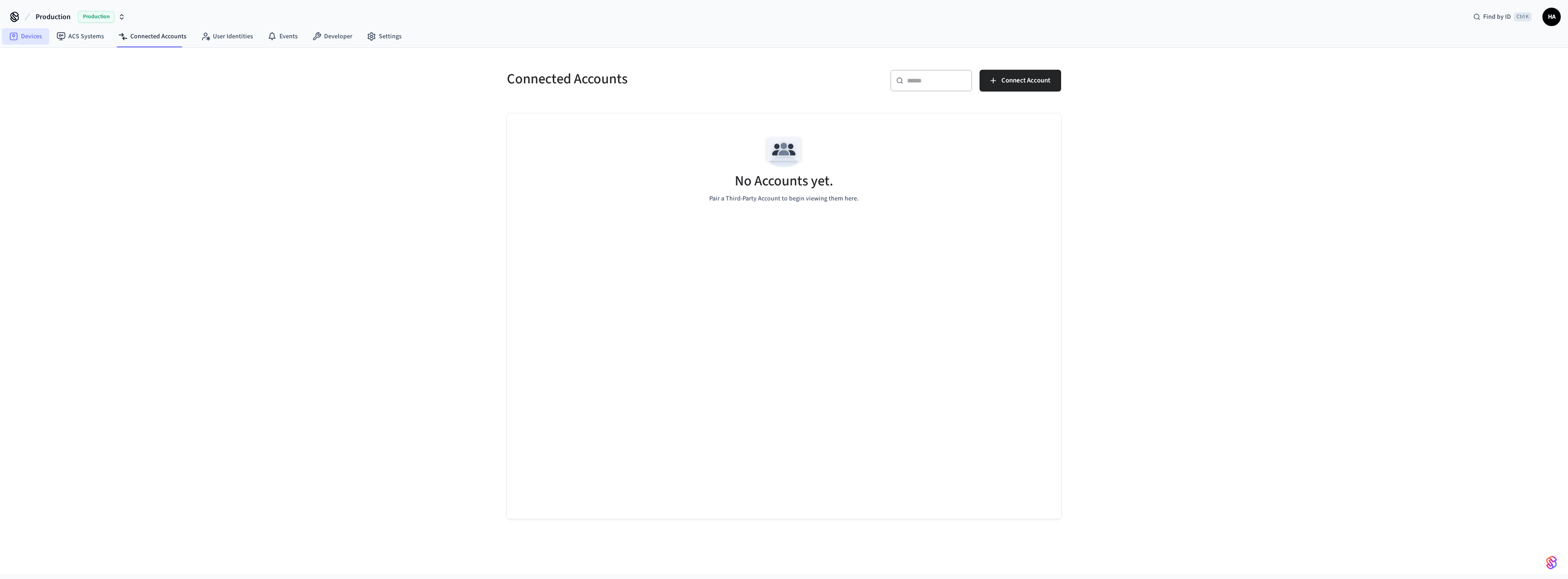
click at [25, 34] on link "Devices" at bounding box center [26, 36] width 48 height 17
click at [67, 17] on span "Production" at bounding box center [53, 17] width 35 height 11
click at [46, 57] on span "Production" at bounding box center [35, 59] width 32 height 9
click at [127, 14] on button "Production Production" at bounding box center [81, 17] width 95 height 19
click at [119, 73] on button "New Workspace" at bounding box center [73, 78] width 134 height 15
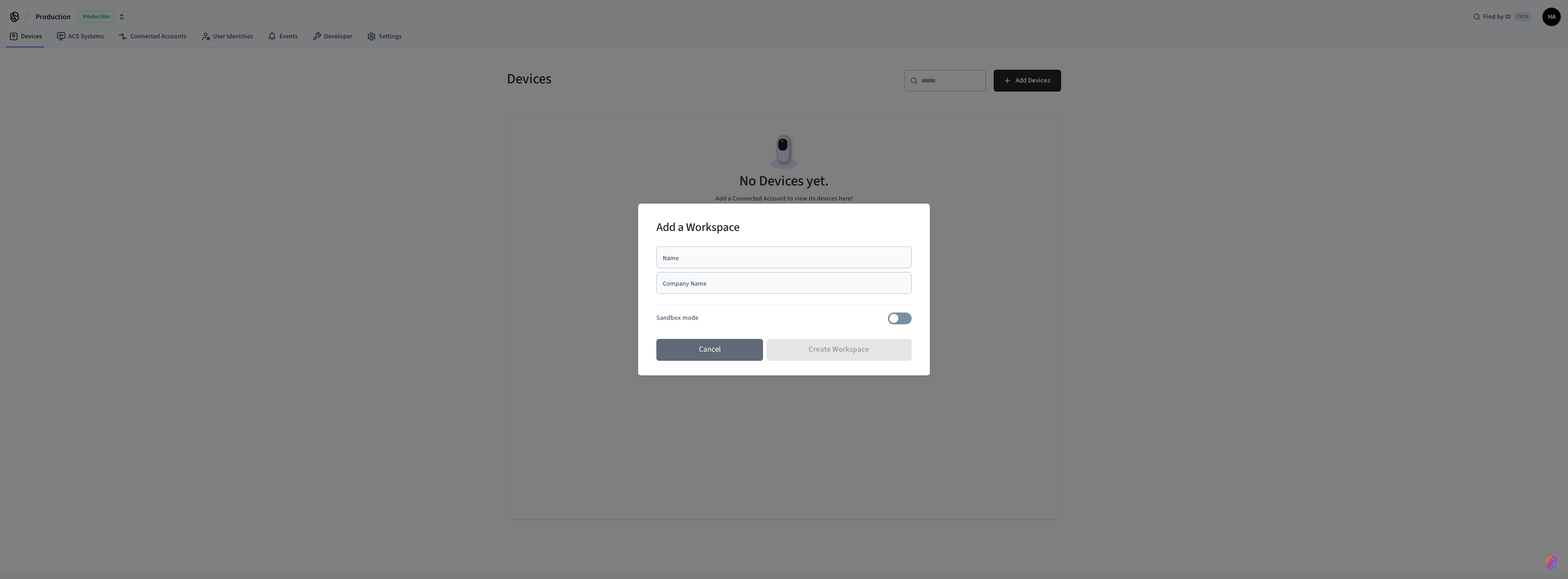
click at [700, 346] on button "Cancel" at bounding box center [709, 350] width 106 height 22
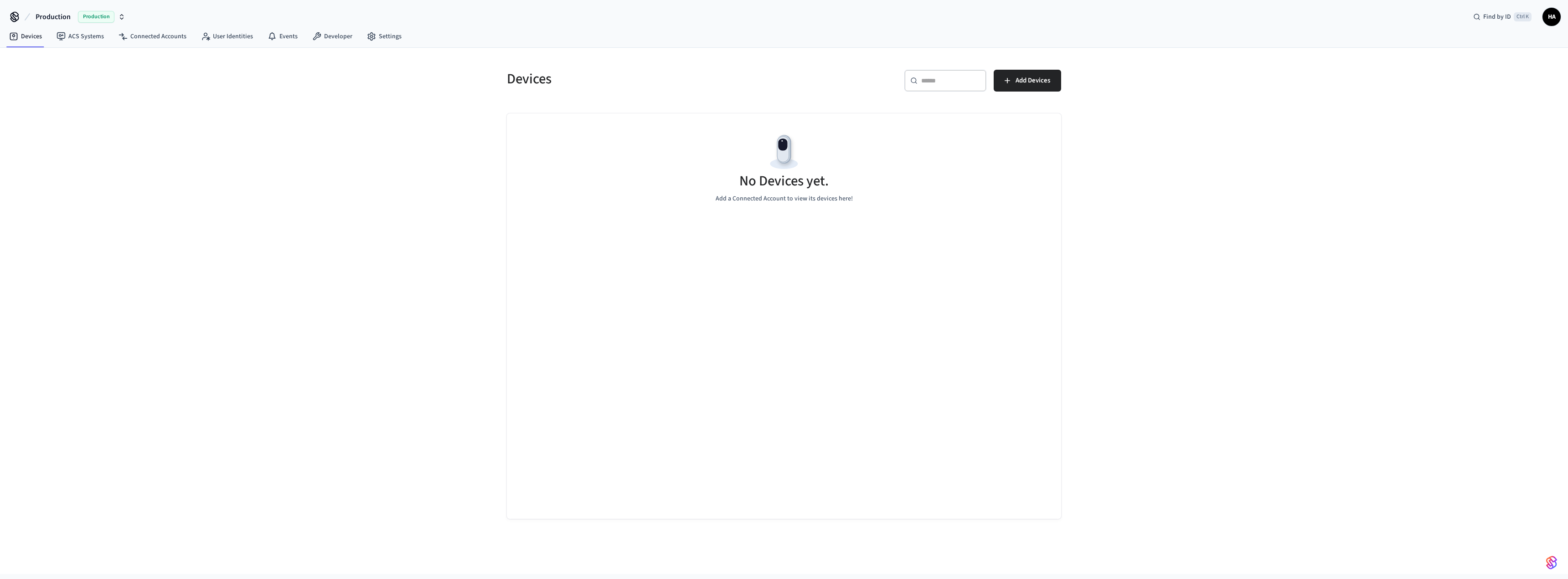
click at [125, 18] on button "Production Production" at bounding box center [81, 17] width 95 height 19
click at [124, 56] on span "Production" at bounding box center [118, 58] width 37 height 12
click at [89, 34] on link "ACS Systems" at bounding box center [80, 36] width 62 height 17
click at [160, 39] on link "Connected Accounts" at bounding box center [152, 36] width 83 height 17
click at [227, 42] on link "User Identities" at bounding box center [227, 36] width 67 height 17
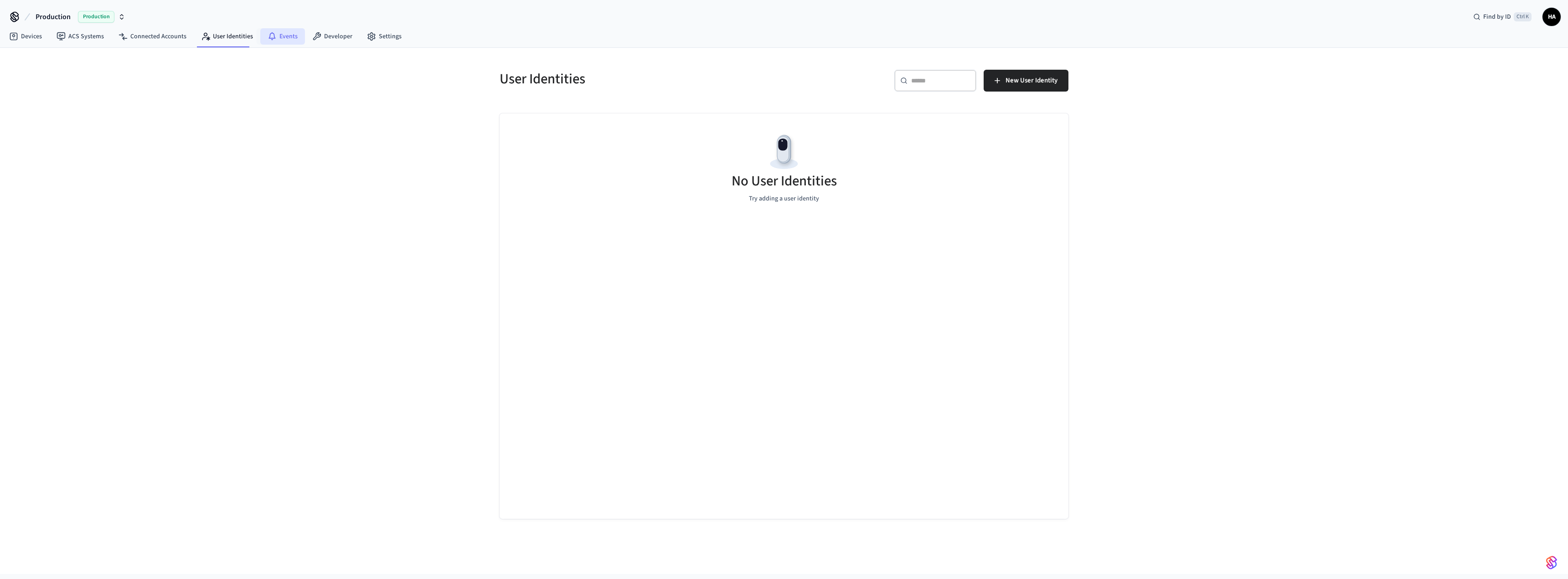
click at [276, 34] on link "Events" at bounding box center [283, 36] width 45 height 17
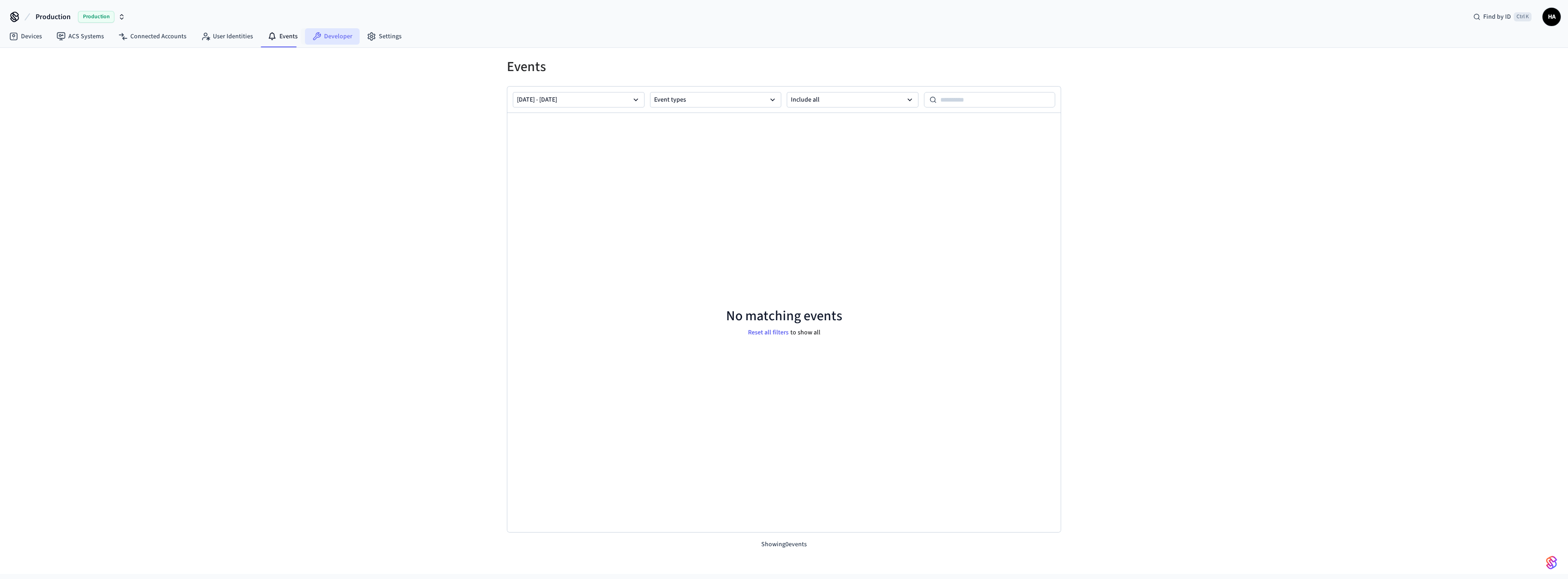
click at [321, 33] on link "Developer" at bounding box center [332, 36] width 54 height 17
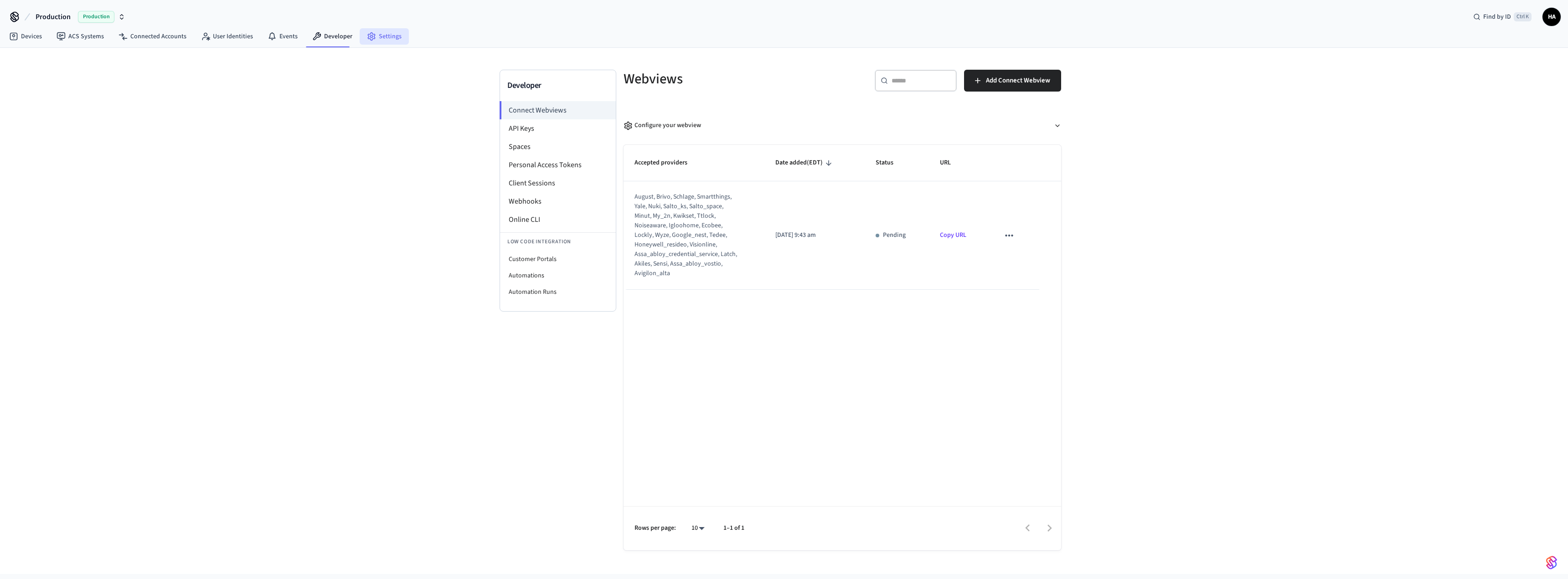
click at [385, 40] on link "Settings" at bounding box center [384, 36] width 49 height 17
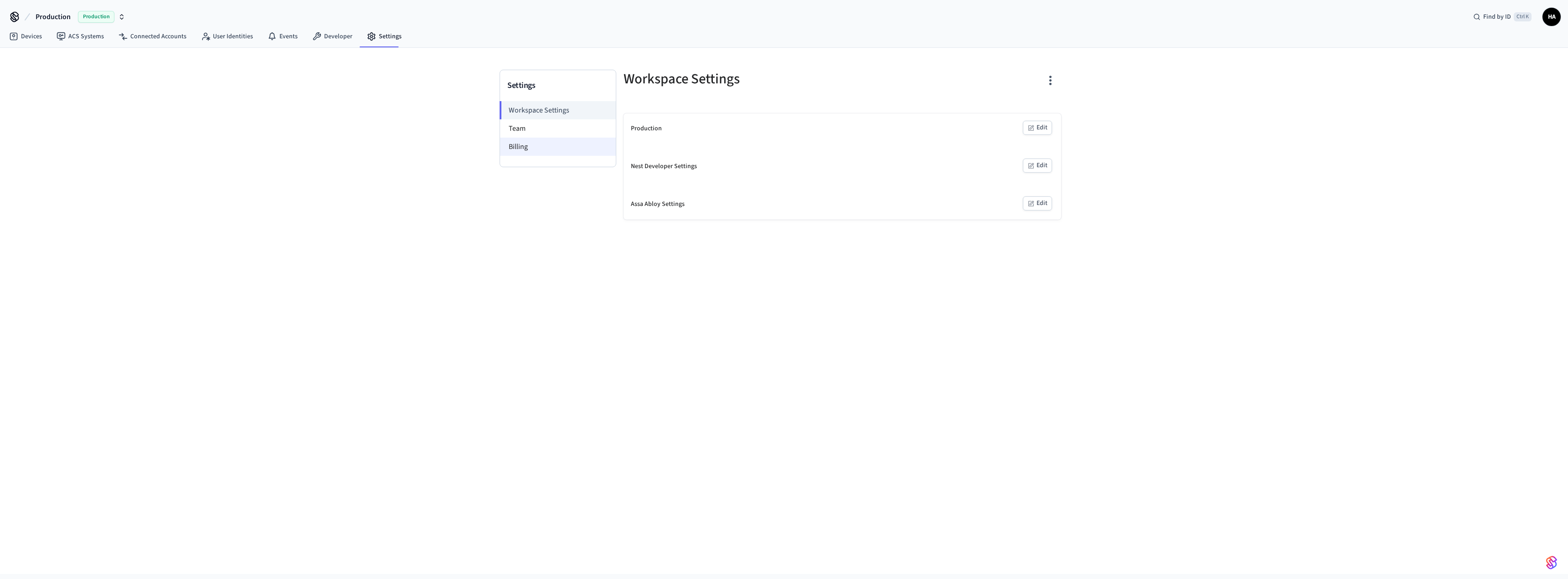
click at [574, 148] on li "Billing" at bounding box center [558, 147] width 116 height 18
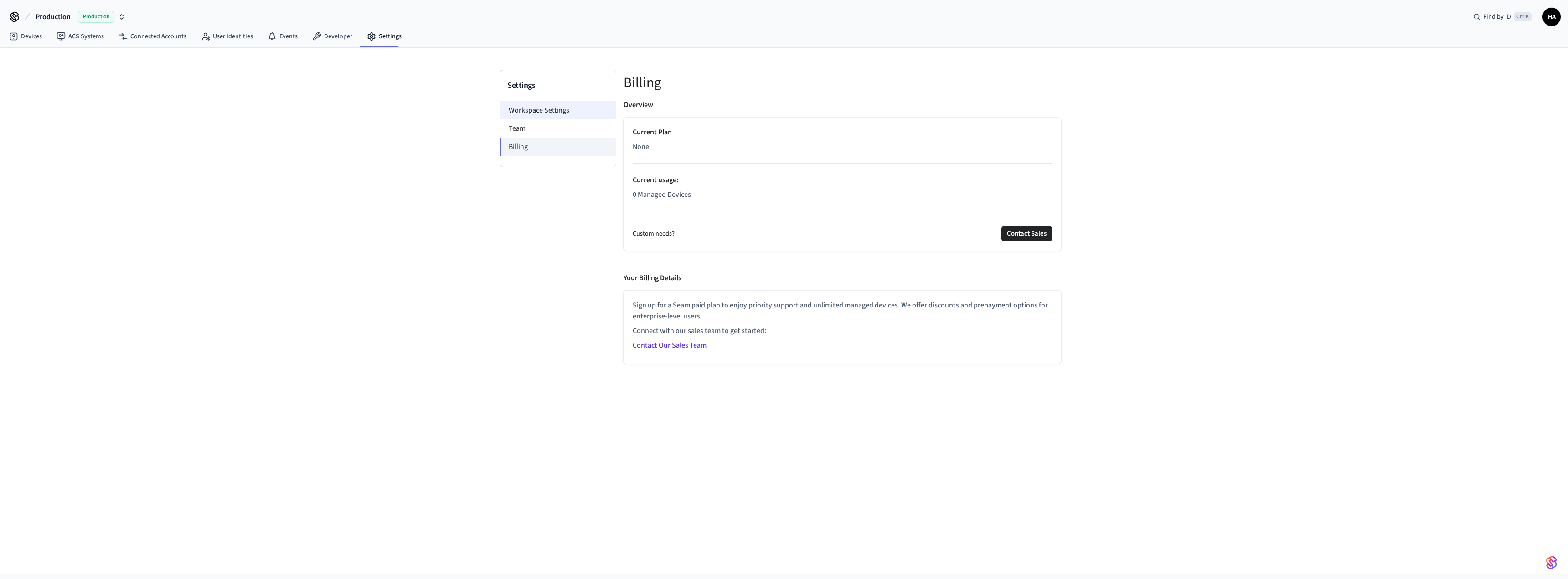
click at [550, 107] on li "Workspace Settings" at bounding box center [558, 110] width 116 height 18
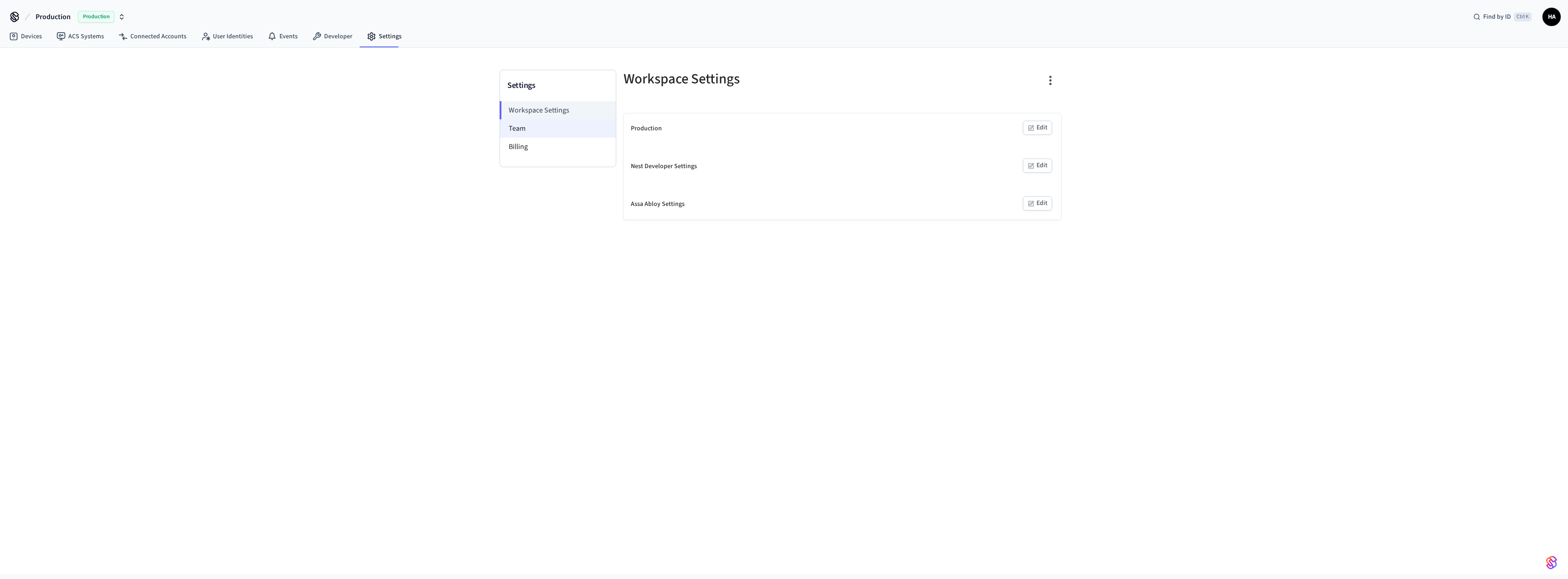
click at [523, 125] on li "Team" at bounding box center [558, 128] width 116 height 18
click at [538, 113] on li "Workspace Settings" at bounding box center [558, 110] width 116 height 18
click at [1035, 128] on button "Edit" at bounding box center [1038, 128] width 29 height 14
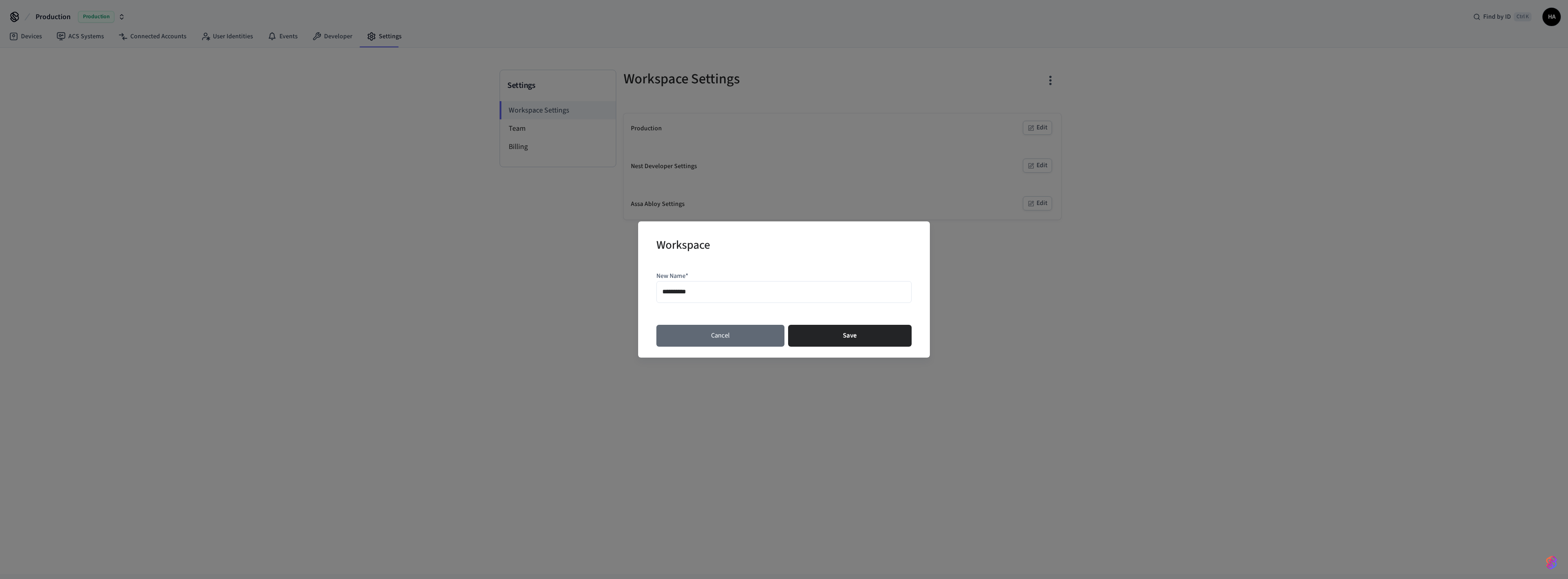
click at [722, 334] on button "Cancel" at bounding box center [720, 336] width 128 height 22
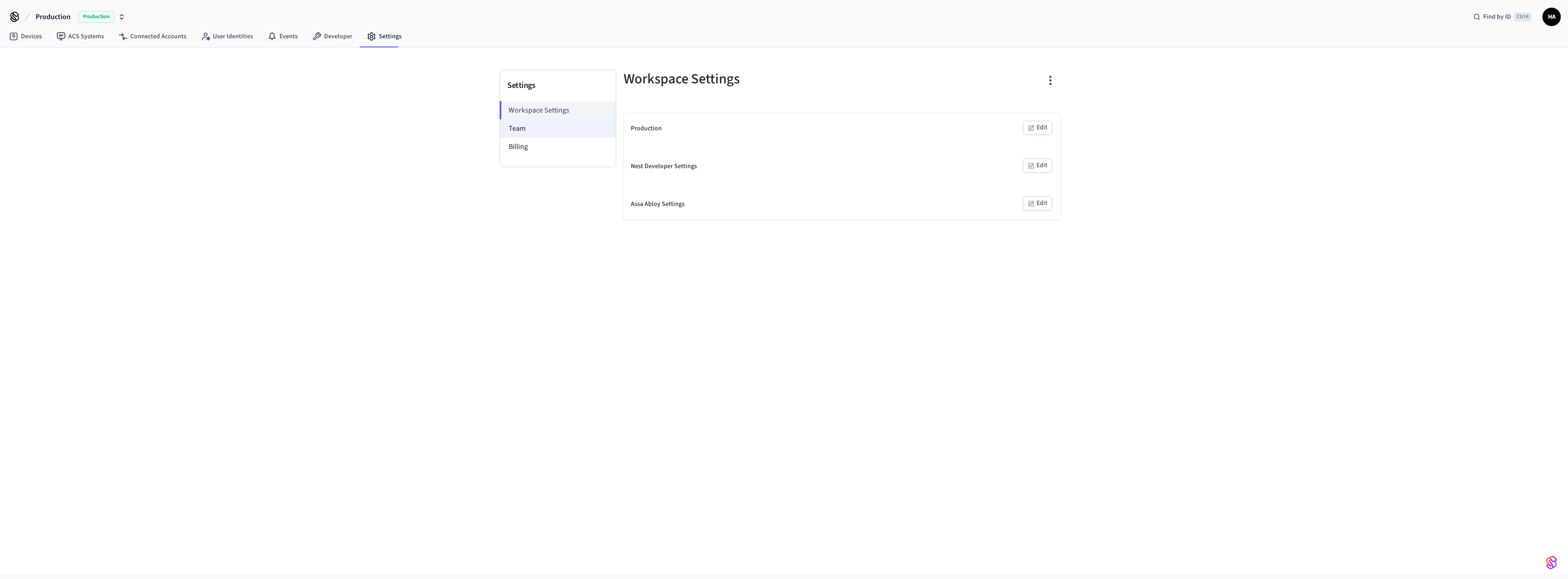
click at [544, 128] on li "Team" at bounding box center [558, 128] width 116 height 18
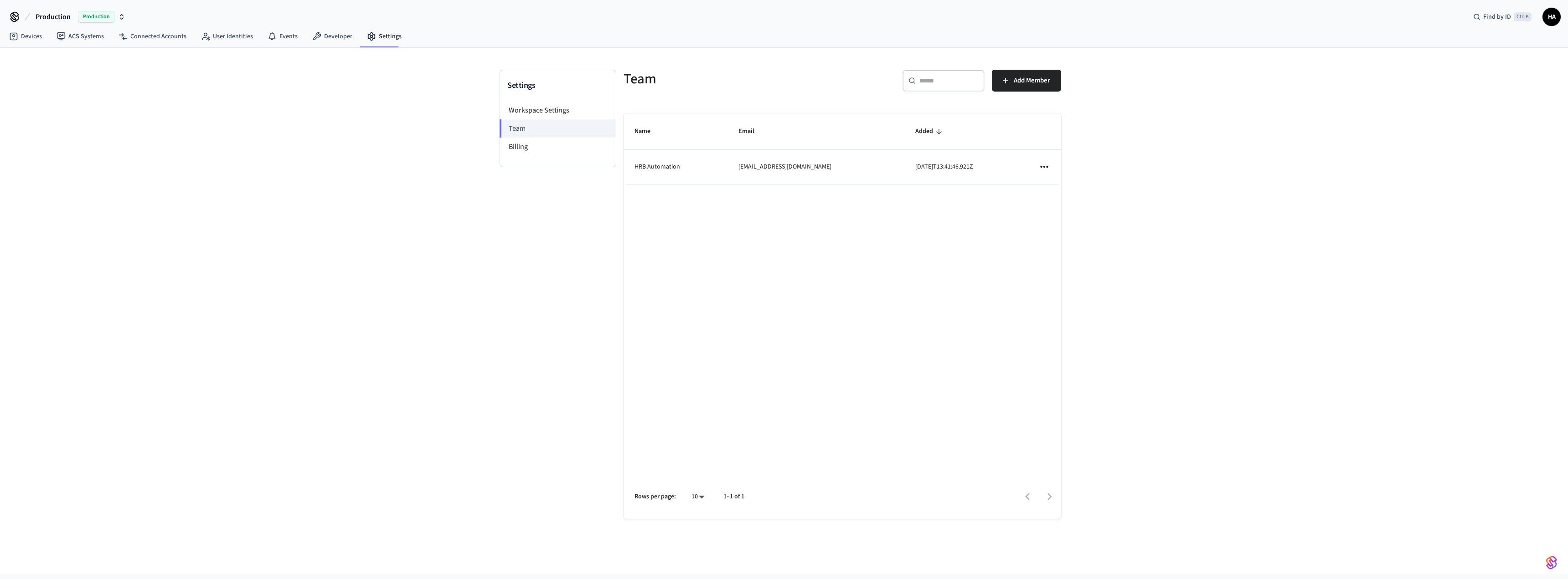
click at [1047, 166] on icon "sticky table" at bounding box center [1044, 166] width 12 height 12
click at [860, 255] on div at bounding box center [784, 289] width 1568 height 579
click at [520, 148] on li "Billing" at bounding box center [558, 147] width 116 height 18
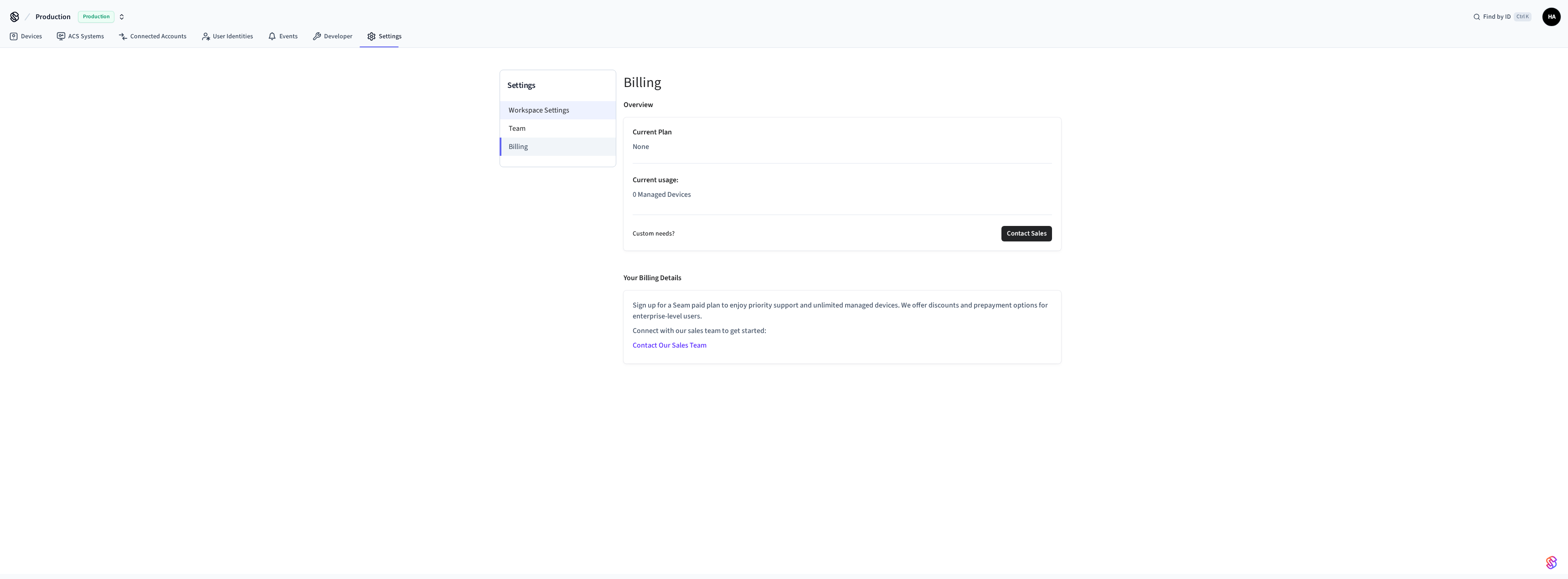
click at [568, 114] on li "Workspace Settings" at bounding box center [558, 110] width 116 height 18
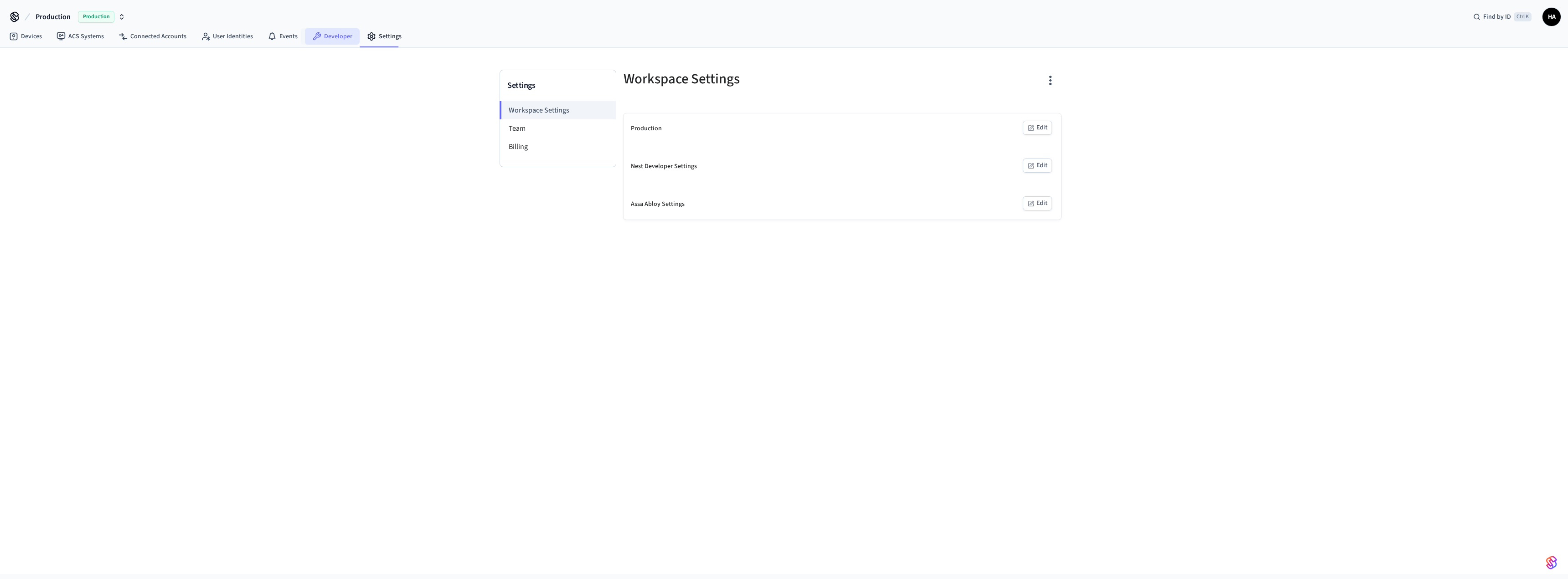
click at [338, 32] on link "Developer" at bounding box center [332, 36] width 54 height 17
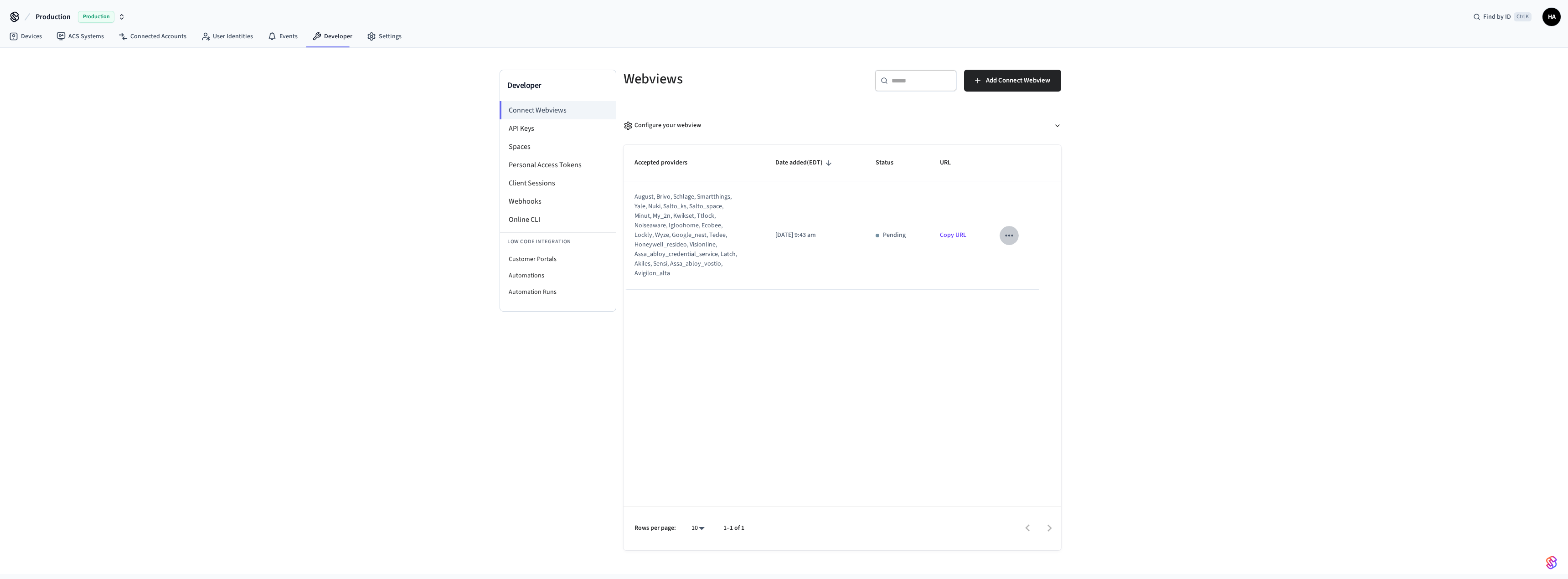
click at [1011, 234] on icon "sticky table" at bounding box center [1008, 235] width 12 height 12
click at [1022, 180] on div at bounding box center [784, 289] width 1568 height 579
click at [999, 84] on span "Add Connect Webview" at bounding box center [1018, 80] width 64 height 12
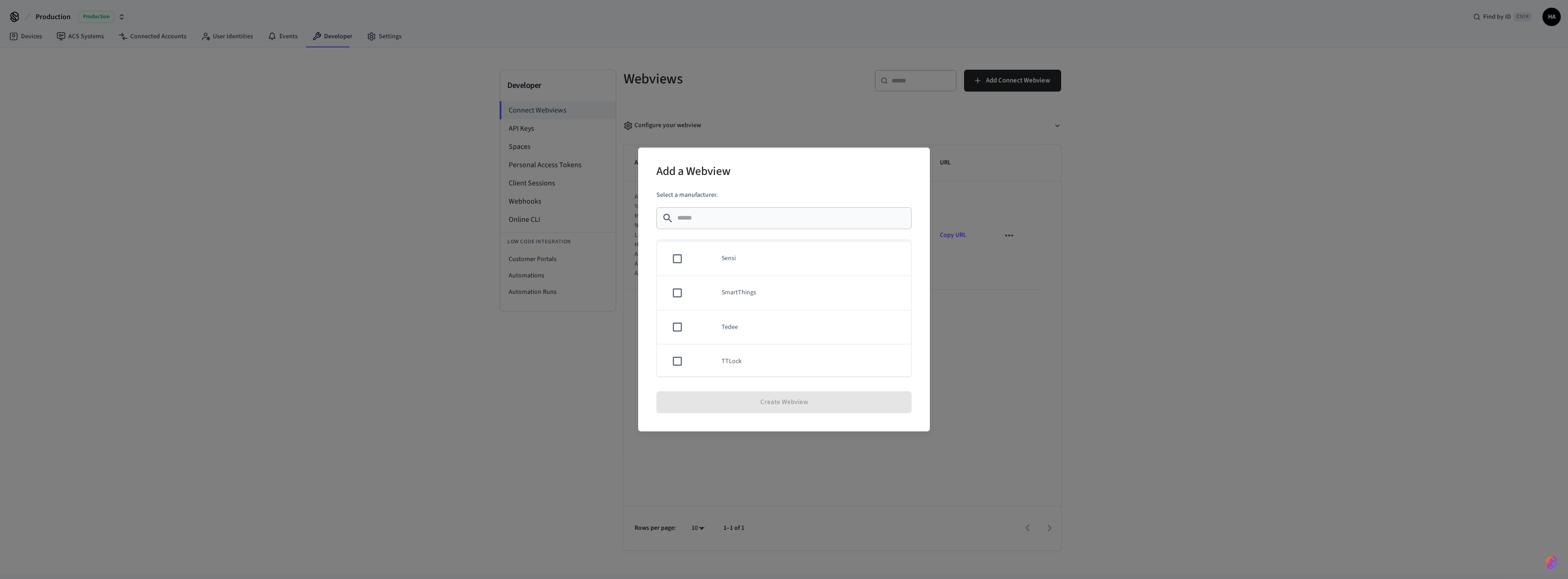
scroll to position [679, 0]
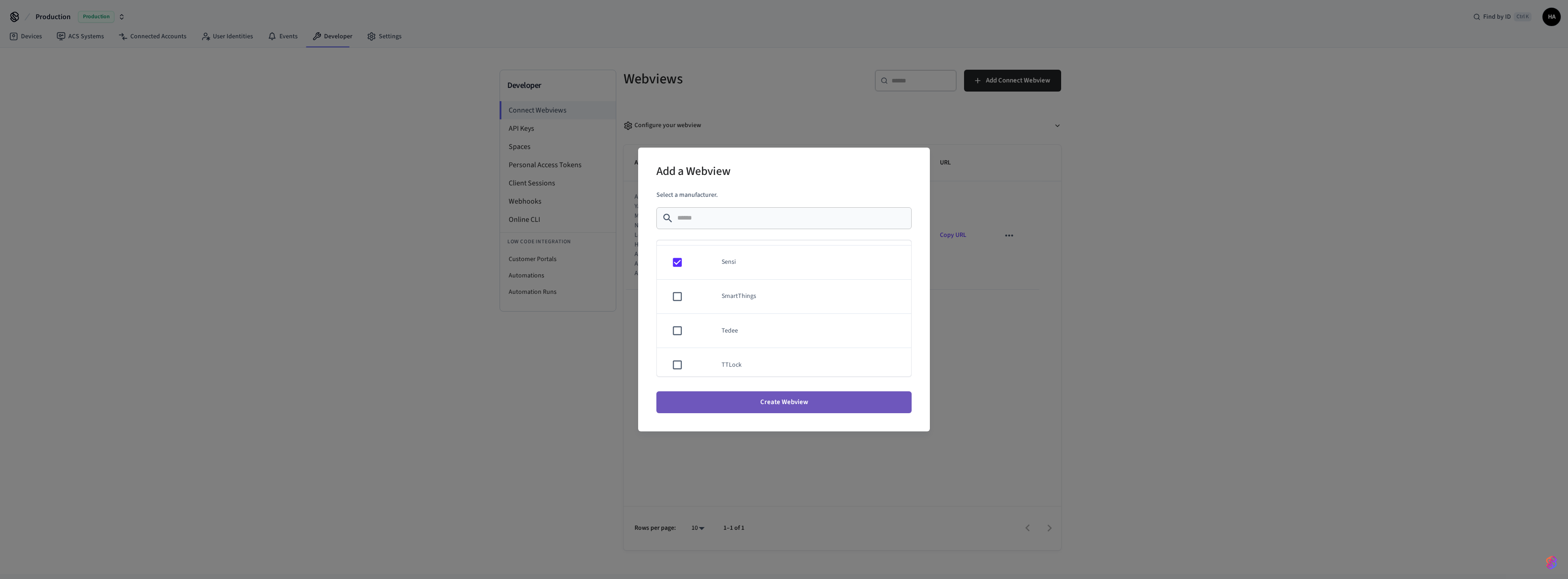
click at [786, 402] on button "Create Webview" at bounding box center [783, 402] width 255 height 22
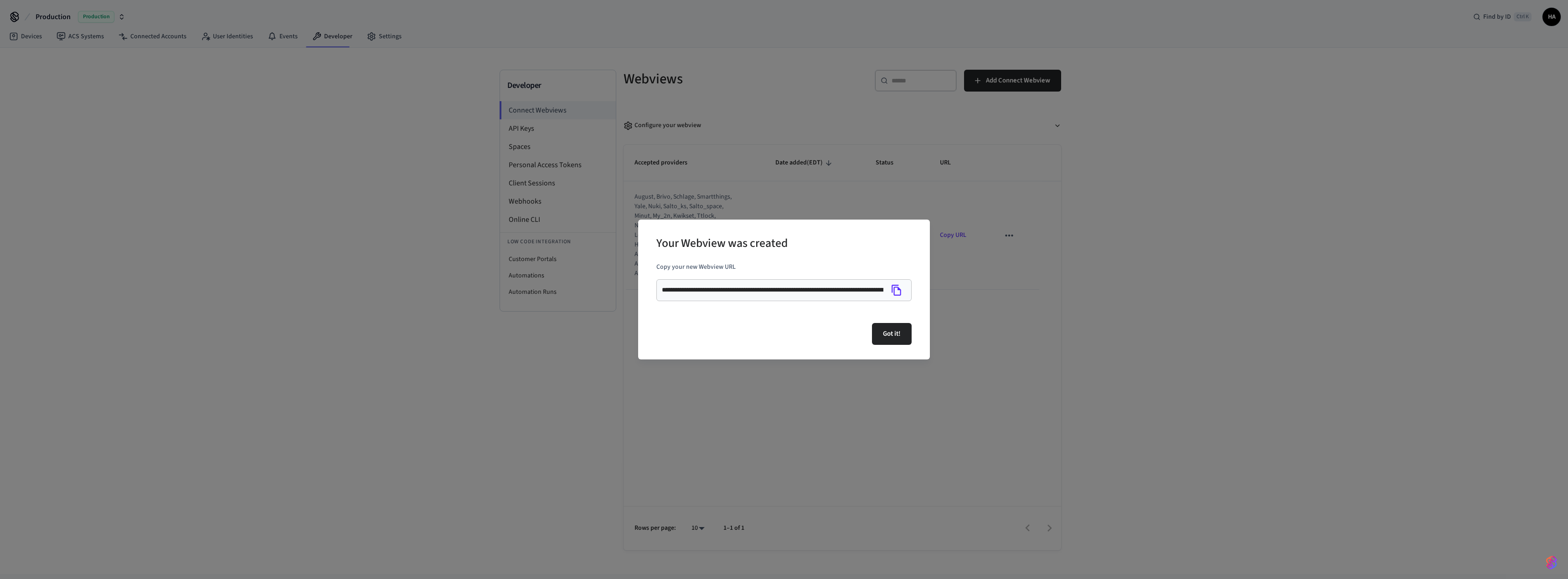
click at [897, 289] on icon "Copy" at bounding box center [896, 290] width 12 height 12
click at [890, 333] on button "Got it!" at bounding box center [892, 334] width 40 height 22
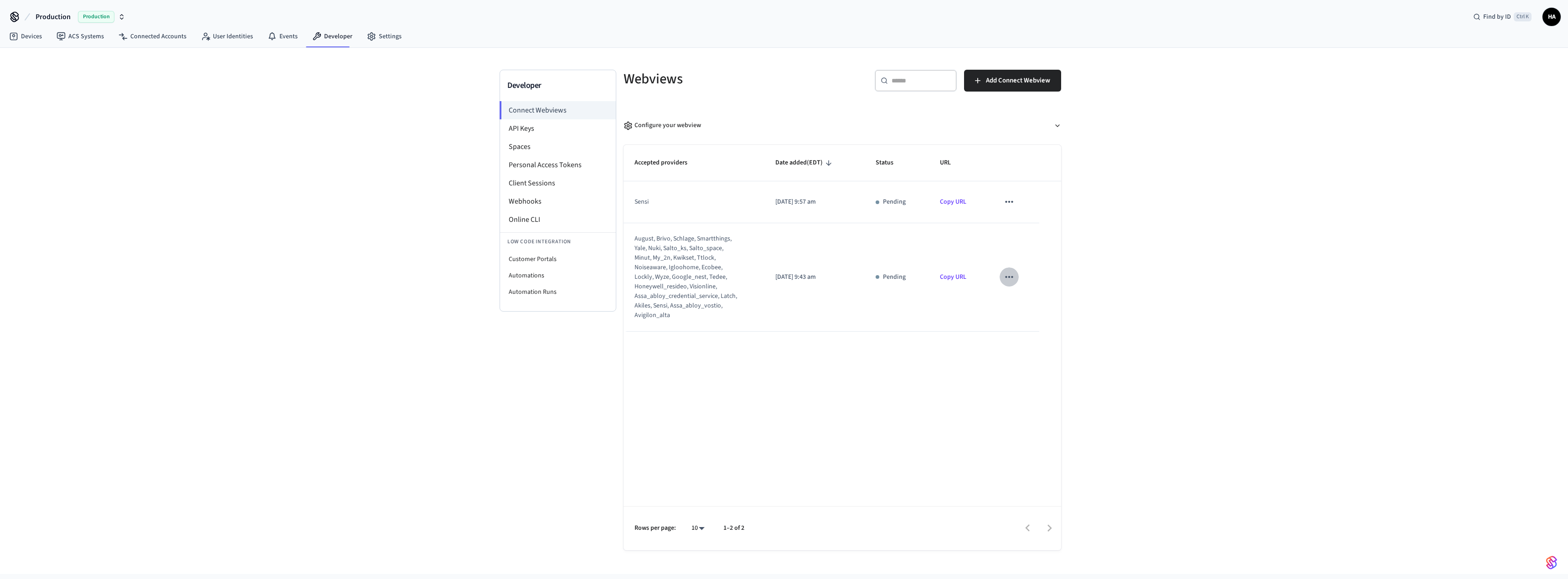
click at [1011, 278] on icon "sticky table" at bounding box center [1008, 277] width 8 height 2
click at [1027, 301] on li "Delete" at bounding box center [1027, 306] width 42 height 24
click at [945, 202] on link "Copy URL" at bounding box center [942, 202] width 26 height 9
click at [529, 221] on li "Online CLI" at bounding box center [558, 219] width 116 height 18
click at [533, 199] on li "Webhooks" at bounding box center [558, 202] width 116 height 18
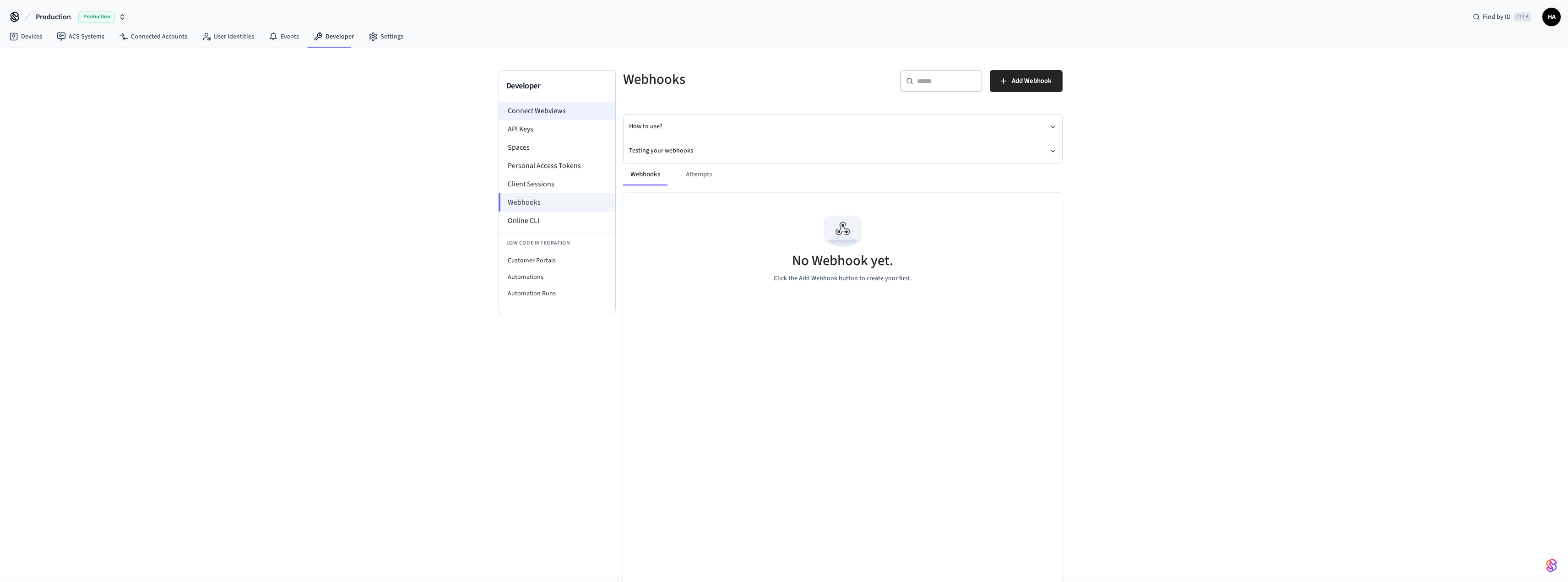
click at [542, 112] on li "Connect Webviews" at bounding box center [556, 111] width 116 height 18
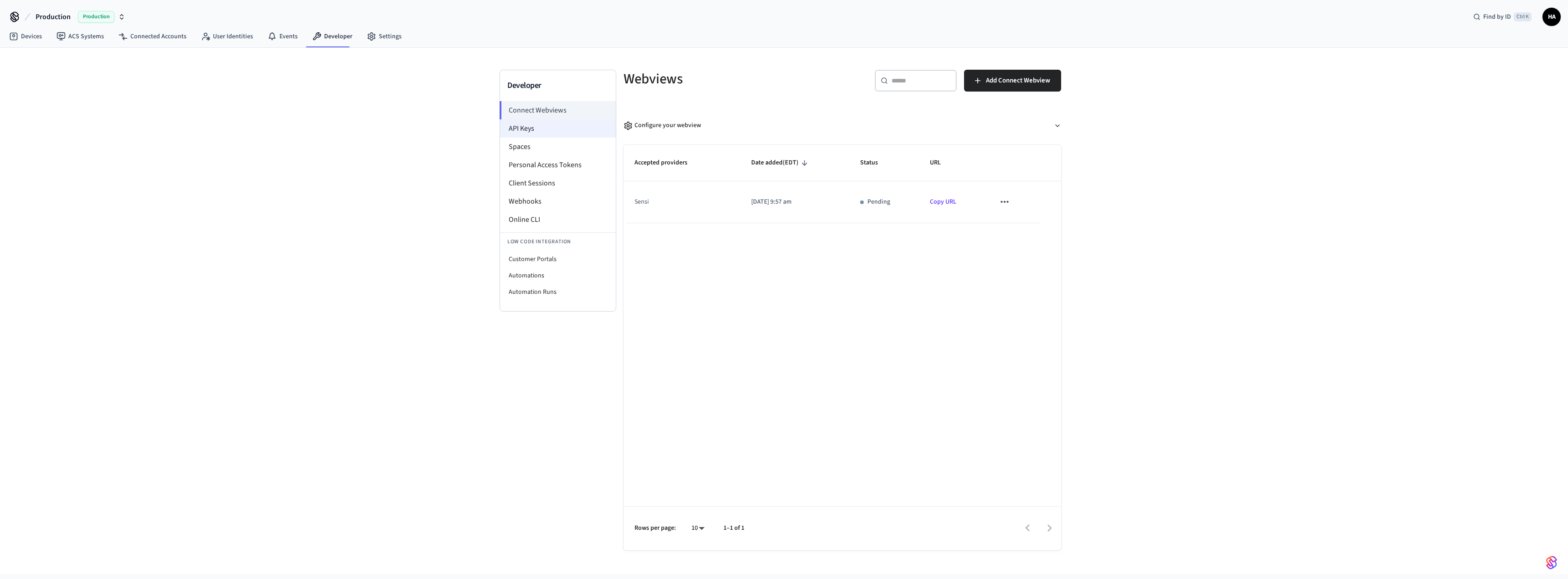
click at [554, 133] on li "API Keys" at bounding box center [558, 128] width 116 height 18
click at [545, 141] on li "Spaces" at bounding box center [558, 147] width 116 height 18
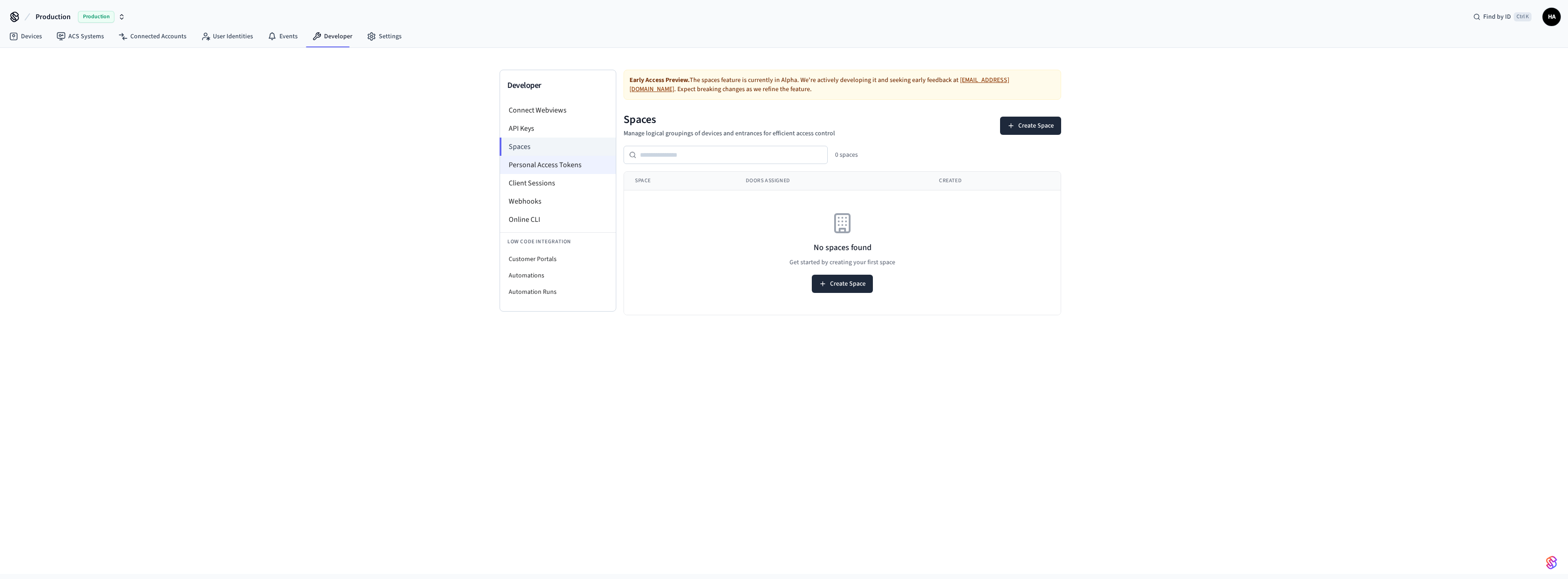
click at [544, 163] on li "Personal Access Tokens" at bounding box center [558, 165] width 116 height 18
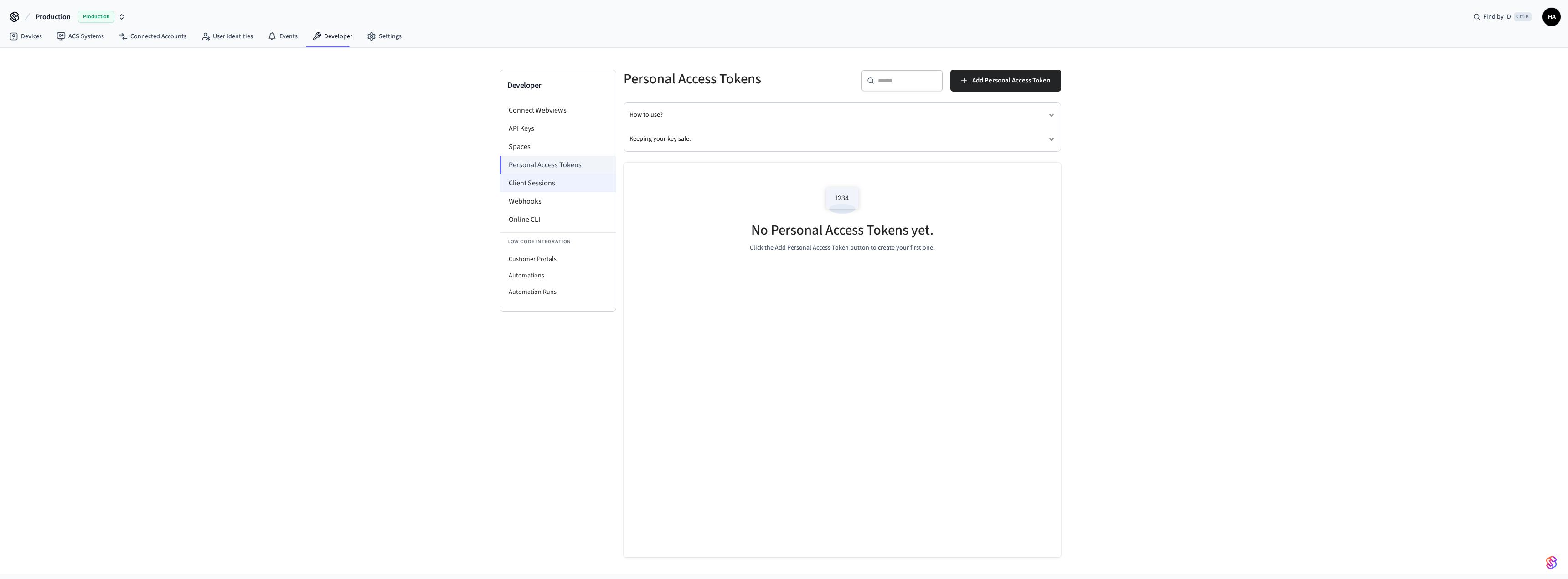
click at [548, 180] on li "Client Sessions" at bounding box center [558, 183] width 116 height 18
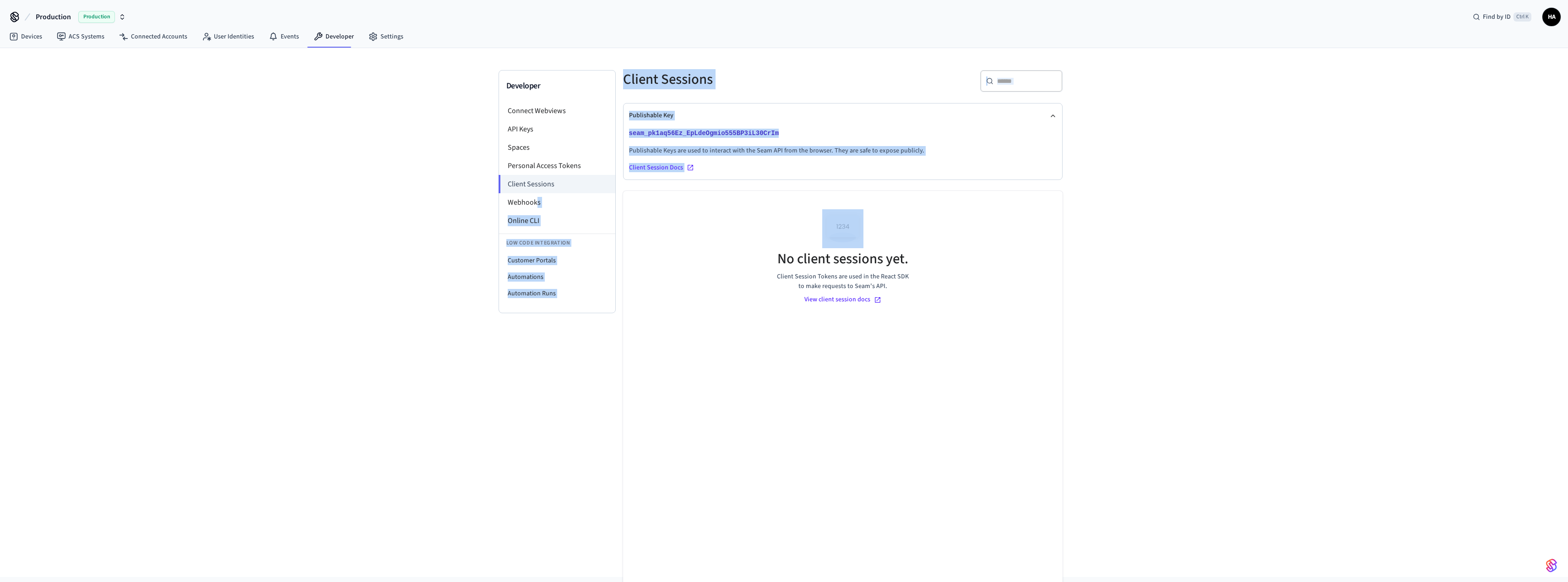
drag, startPoint x: 536, startPoint y: 199, endPoint x: 707, endPoint y: 241, distance: 176.1
click at [735, 243] on div "Developer Connect Webviews API Keys Spaces Personal Access Tokens Client Sessio…" at bounding box center [784, 290] width 571 height 441
click at [688, 237] on div "No client sessions yet. Client Session Tokens are used in the React SDK to make…" at bounding box center [843, 257] width 440 height 132
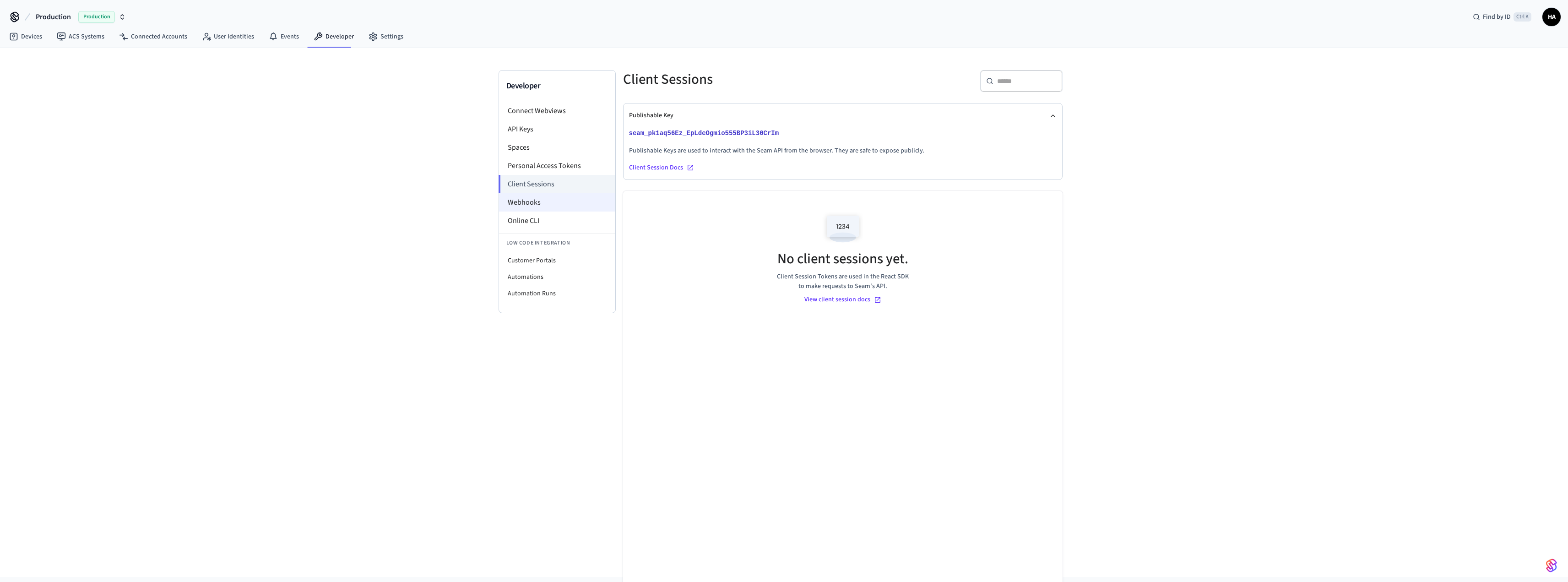
click at [553, 196] on li "Webhooks" at bounding box center [556, 203] width 116 height 18
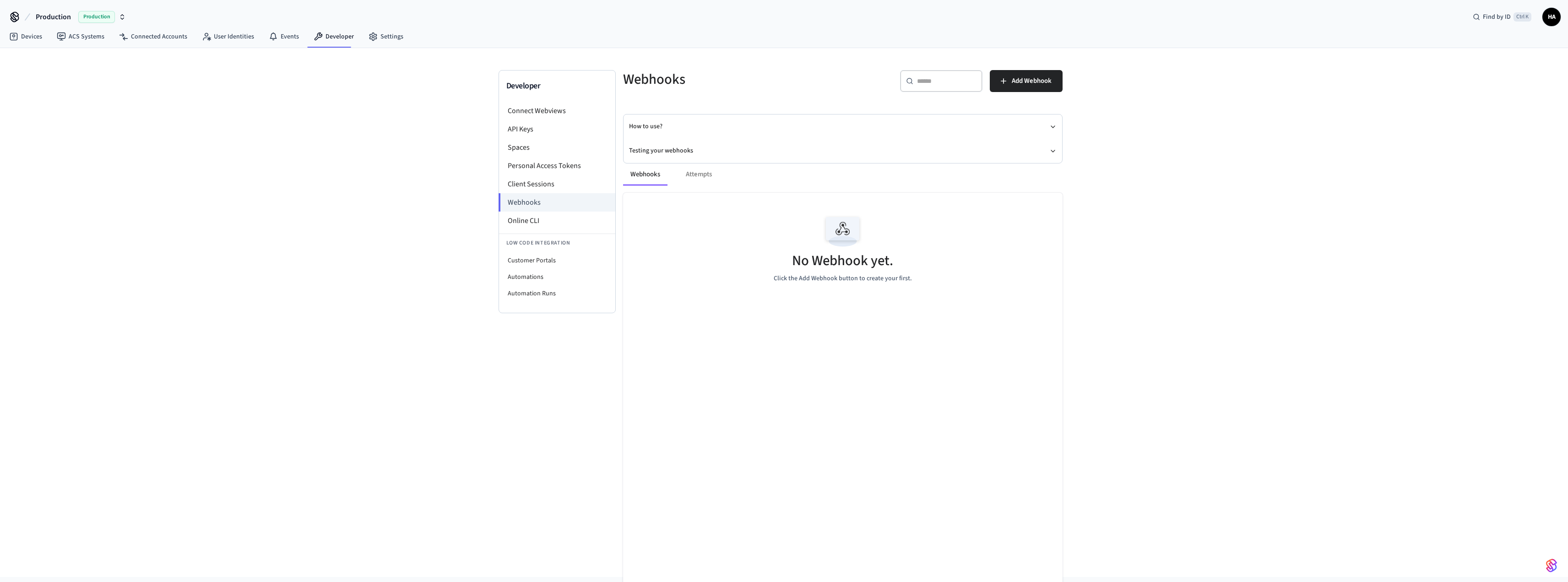
click at [681, 175] on div "Webhooks Attempts" at bounding box center [843, 175] width 440 height 22
click at [693, 177] on div "Webhooks Attempts" at bounding box center [843, 175] width 440 height 22
click at [696, 175] on div "Webhooks Attempts" at bounding box center [843, 175] width 440 height 22
click at [545, 217] on li "Online CLI" at bounding box center [556, 221] width 116 height 18
click at [1020, 83] on span "Add Webhook" at bounding box center [1031, 81] width 40 height 12
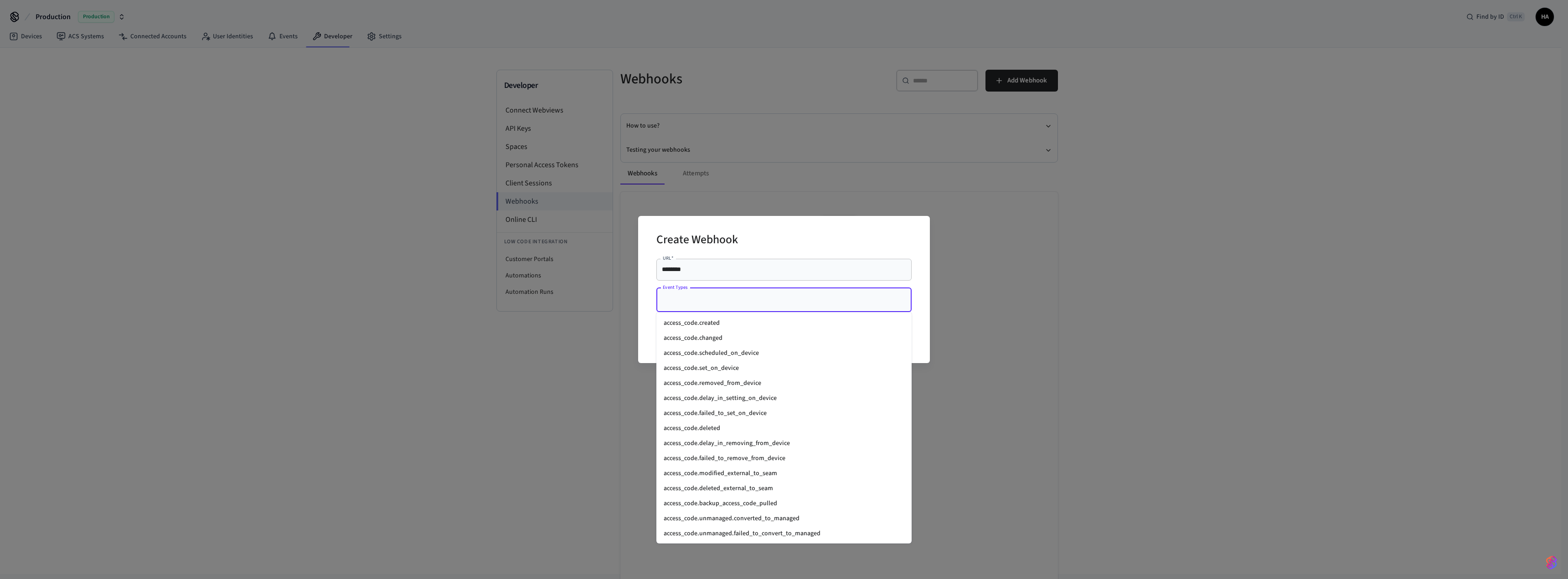
click at [761, 308] on input "Event Types" at bounding box center [777, 300] width 234 height 16
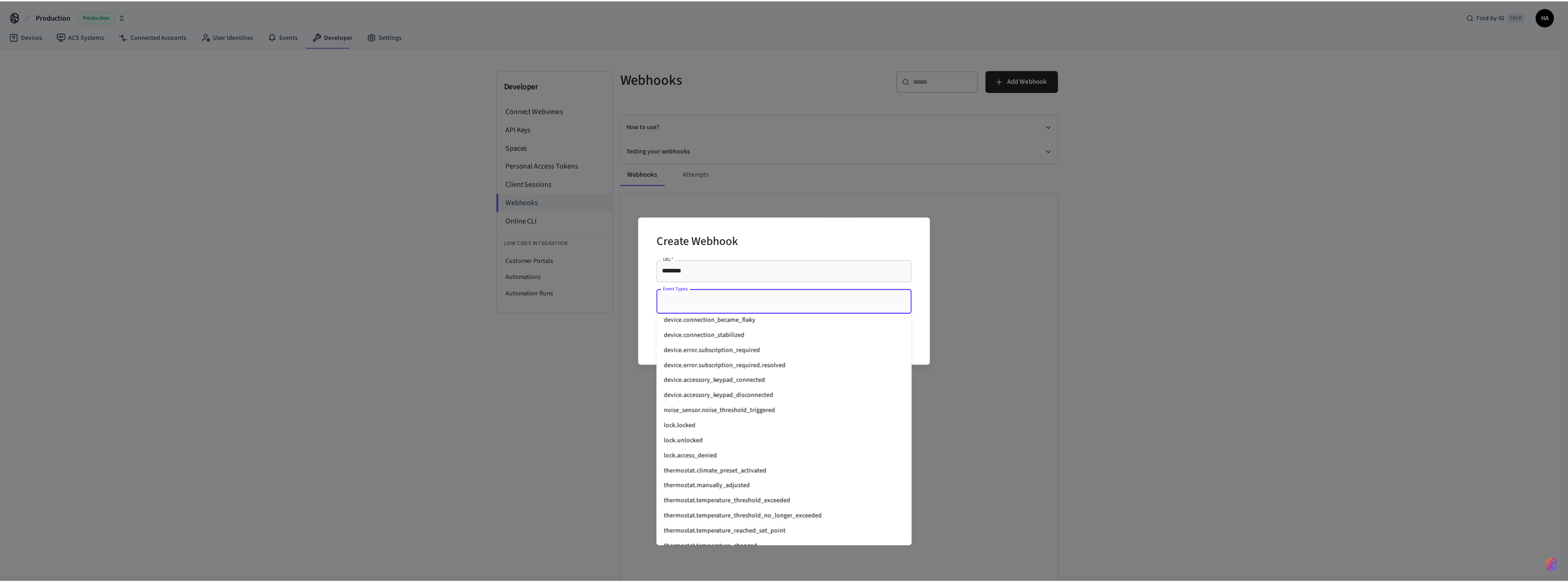
scroll to position [1099, 0]
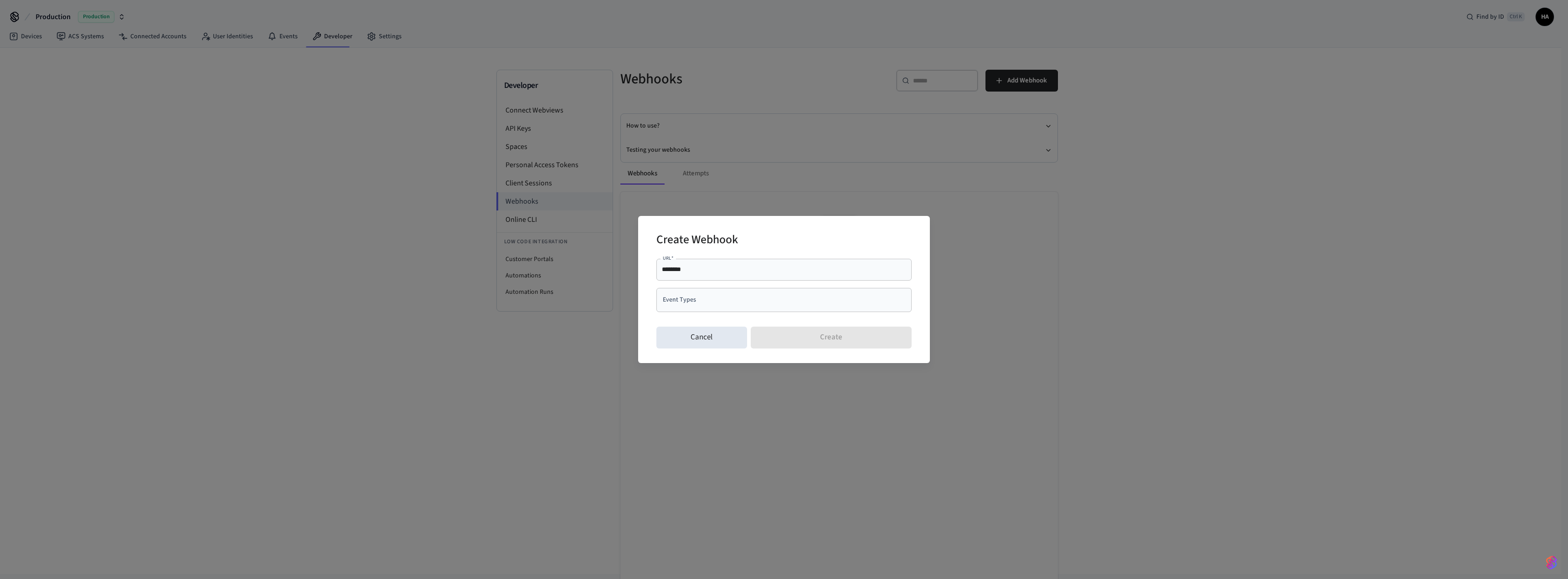
click at [1008, 311] on div "Create Webhook URL   * ******** URL   * Event Types Event Types Cancel Create" at bounding box center [784, 289] width 1568 height 579
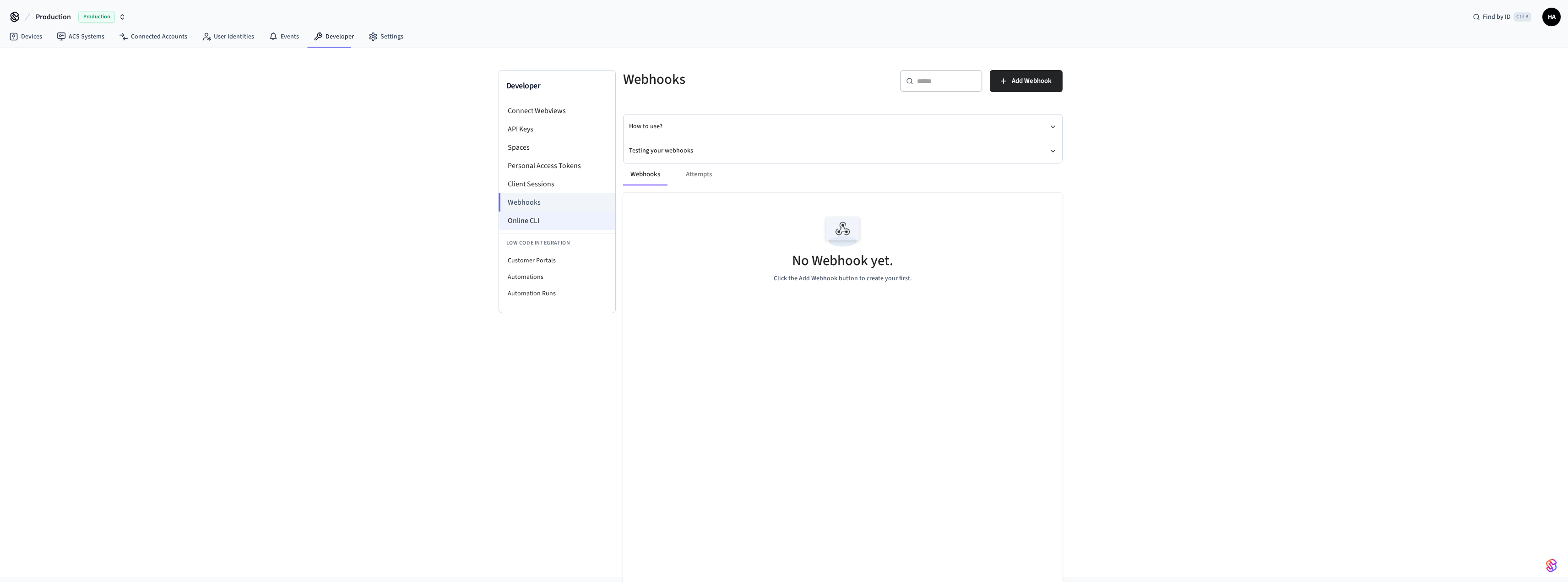
click at [532, 221] on li "Online CLI" at bounding box center [556, 221] width 116 height 18
click at [562, 263] on li "Customer Portals" at bounding box center [556, 261] width 116 height 17
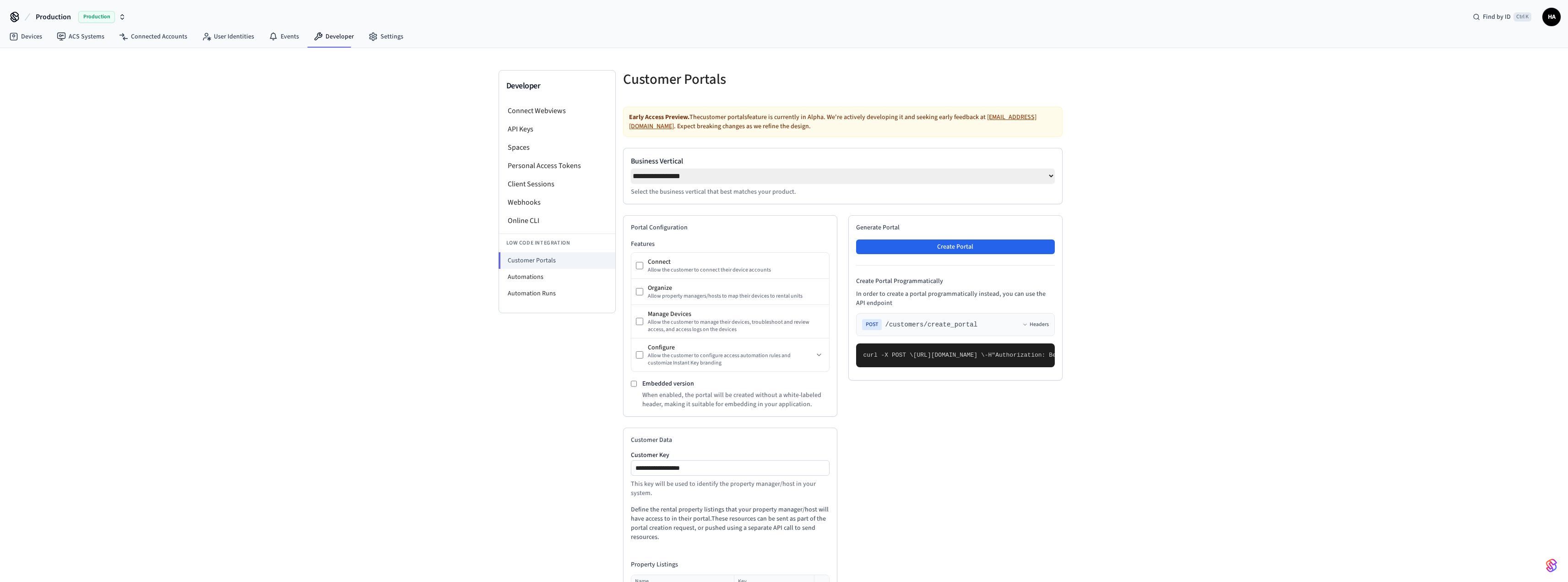
click at [1026, 173] on select "**********" at bounding box center [843, 176] width 424 height 15
select select "*******"
click at [631, 168] on select "**********" at bounding box center [843, 176] width 424 height 15
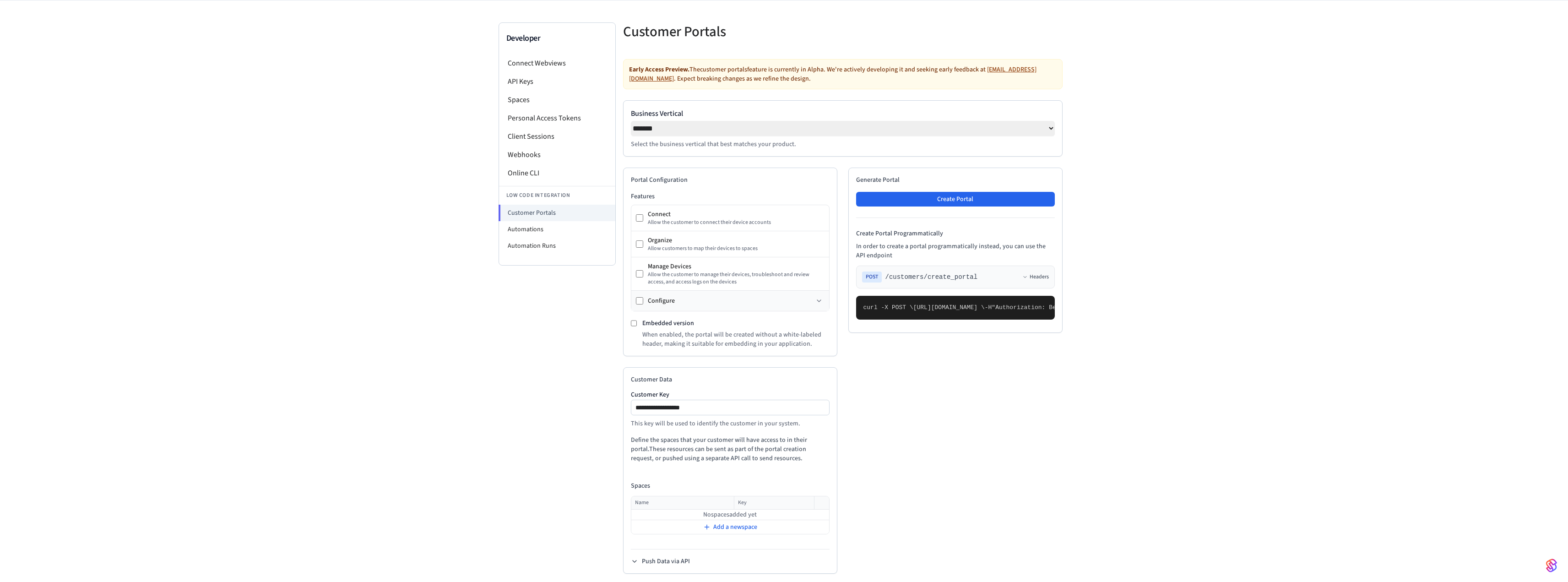
scroll to position [57, 0]
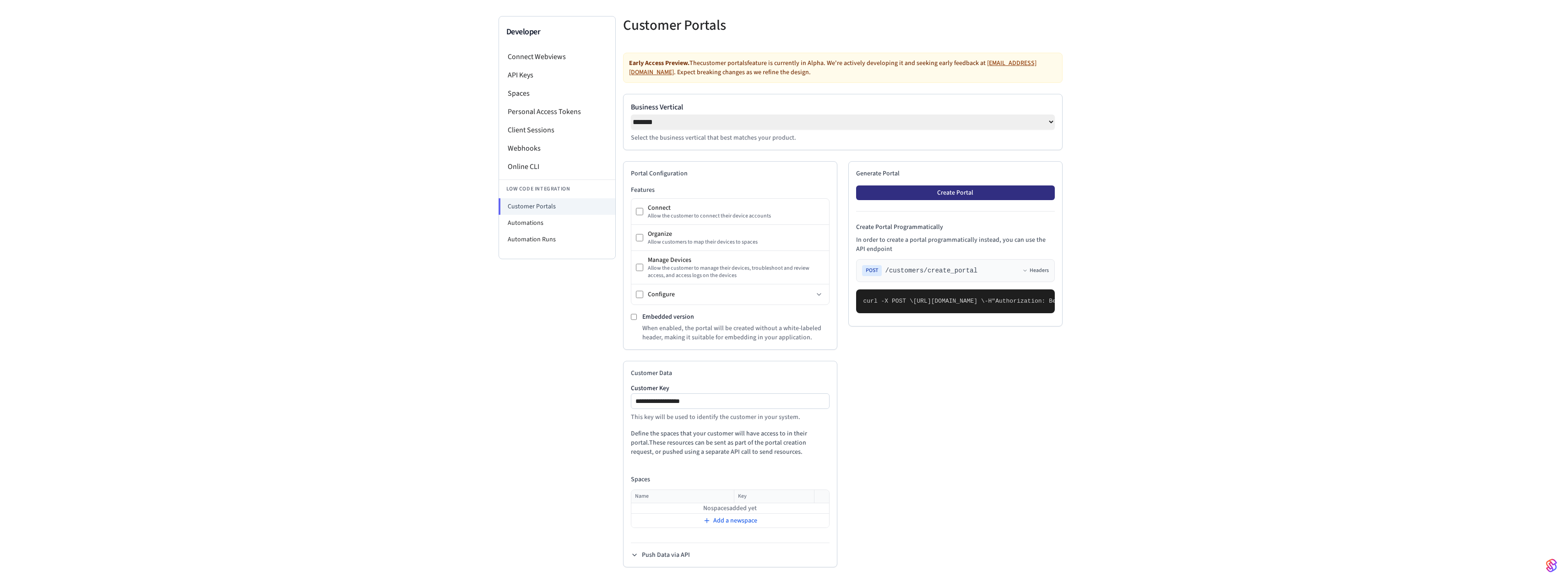
click at [922, 197] on button "Create Portal" at bounding box center [955, 193] width 198 height 15
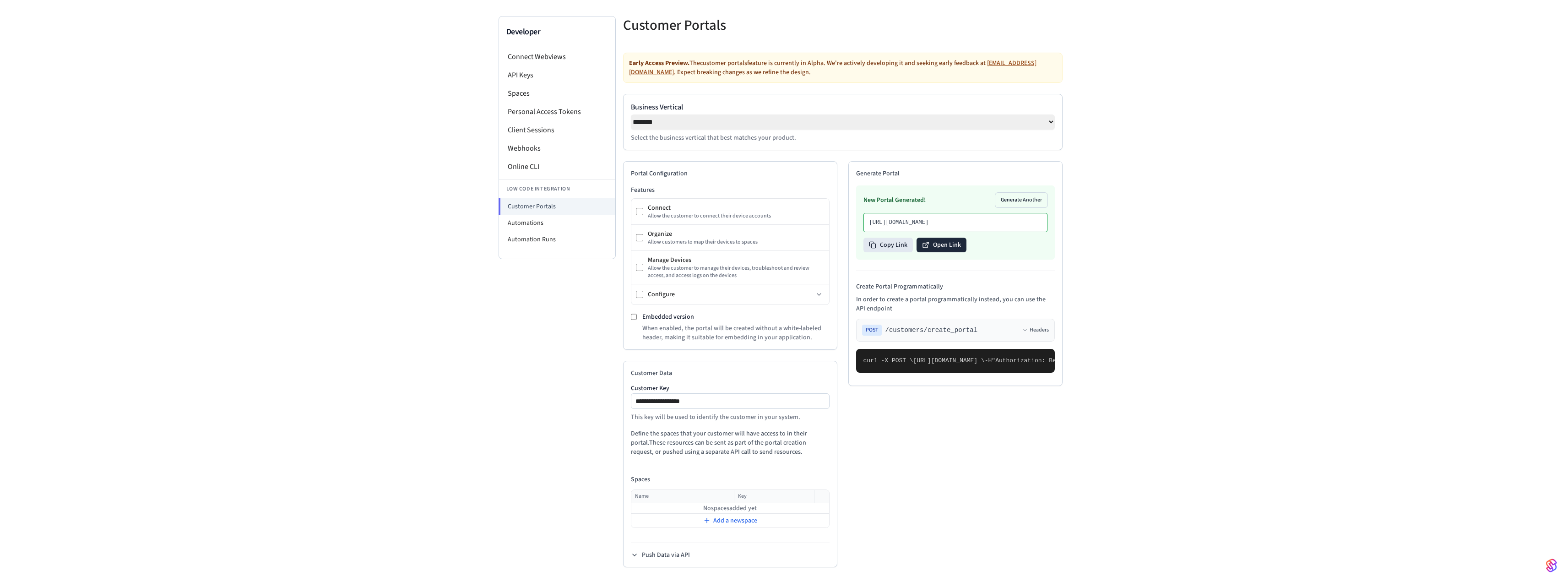
click at [937, 253] on button "Open Link" at bounding box center [941, 245] width 50 height 15
click at [538, 215] on li "Automations" at bounding box center [556, 223] width 116 height 17
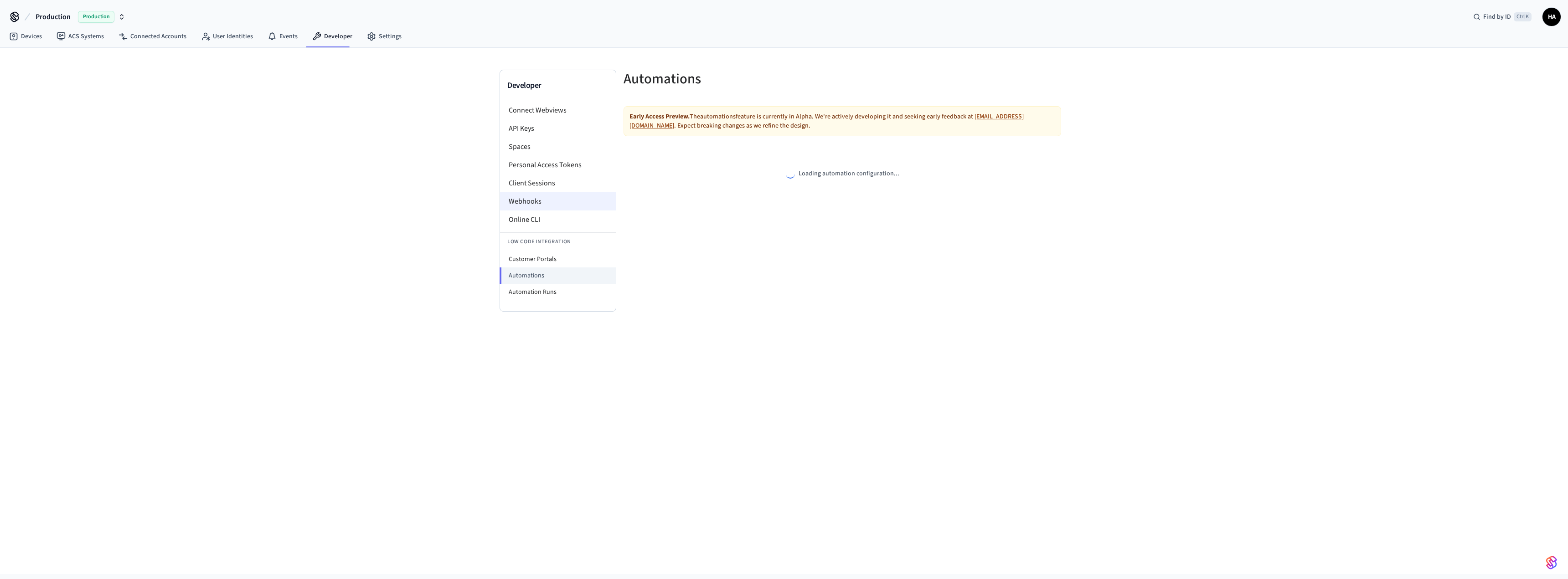
select select "**********"
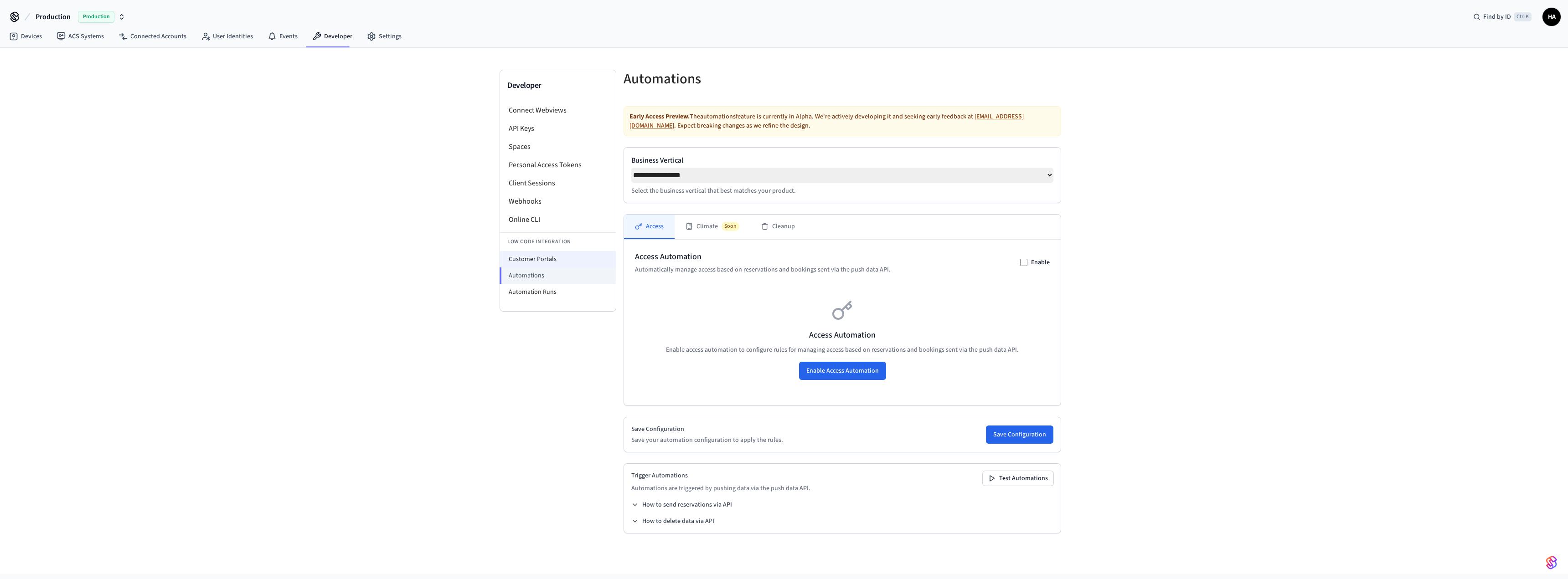
click at [539, 253] on li "Customer Portals" at bounding box center [558, 259] width 116 height 17
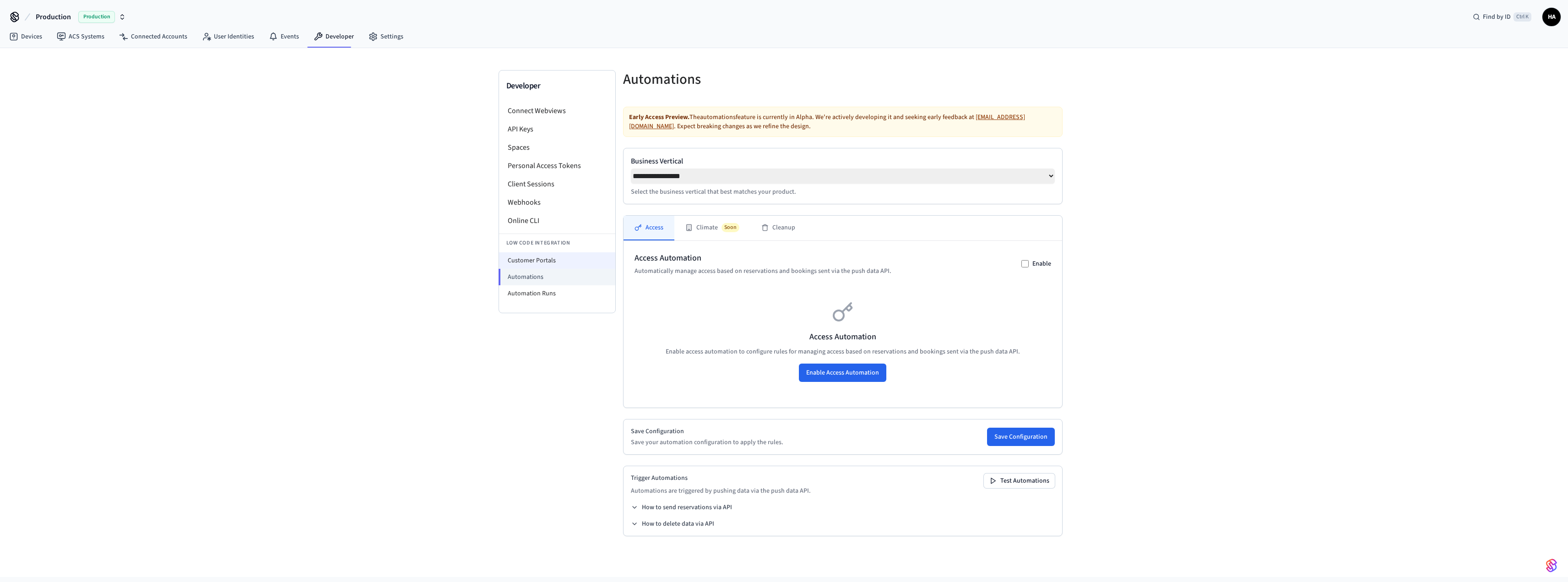
select select "**********"
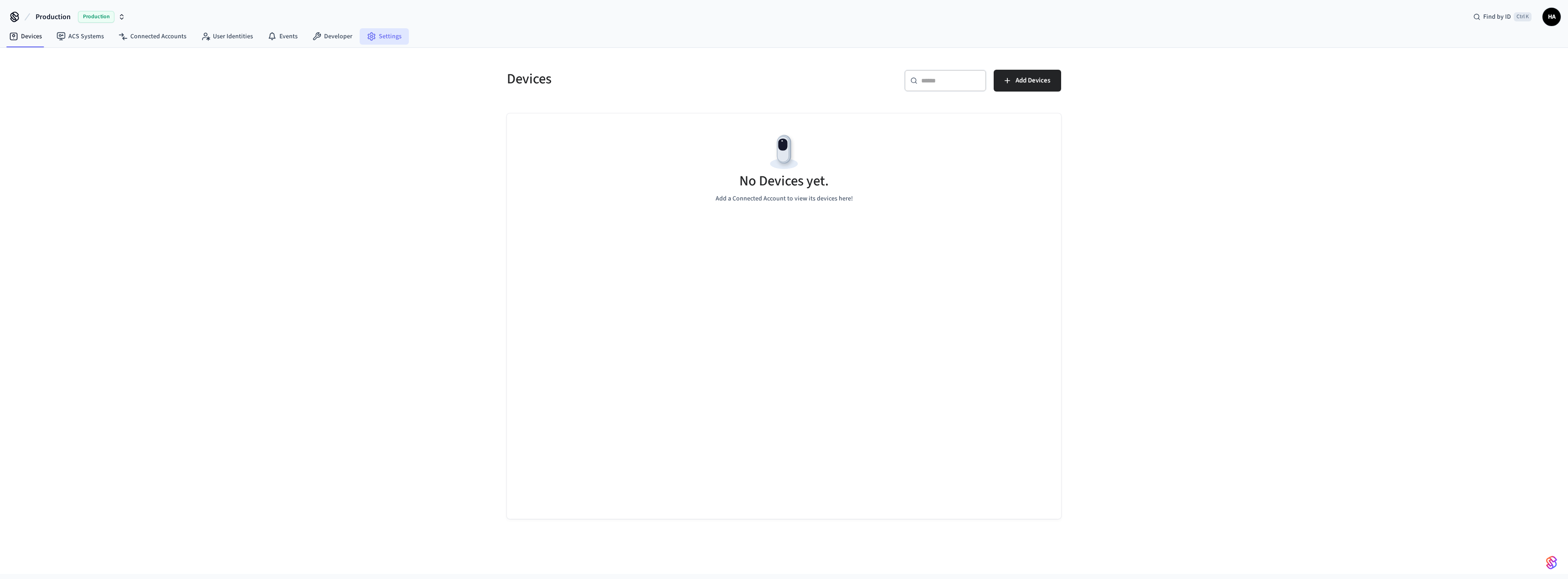
click at [374, 35] on link "Settings" at bounding box center [384, 36] width 49 height 17
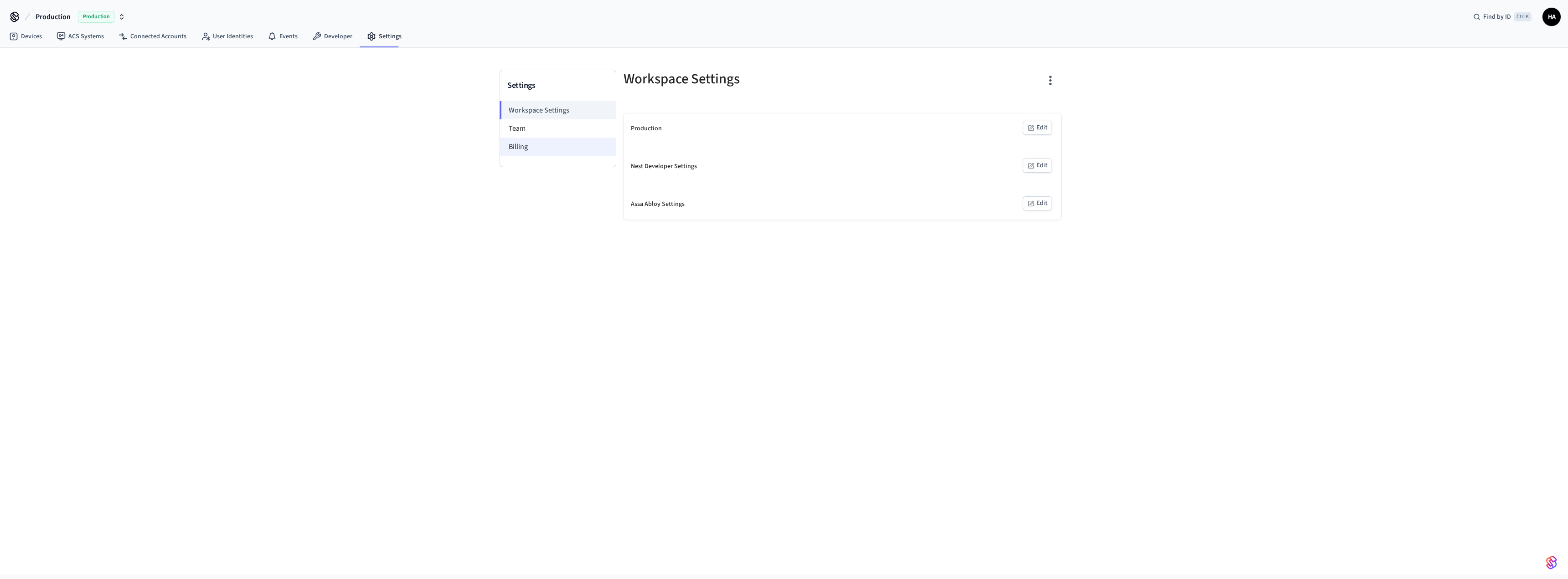
click at [530, 145] on li "Billing" at bounding box center [558, 147] width 116 height 18
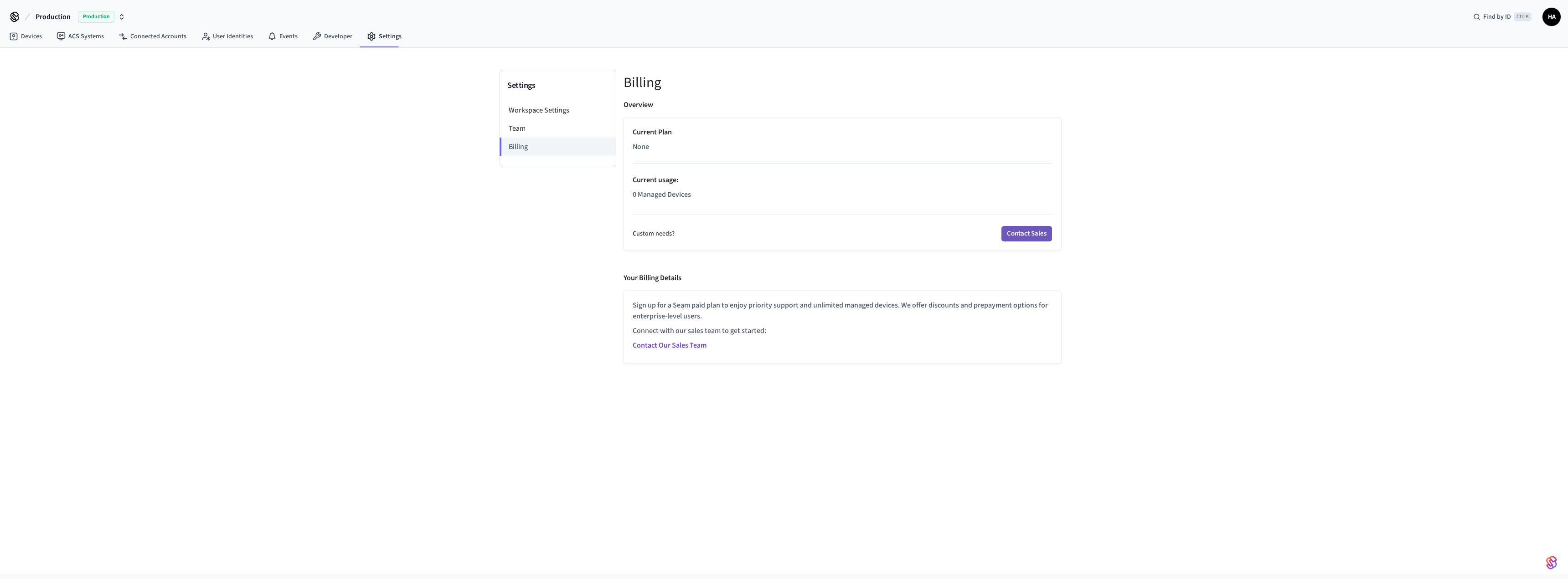
click at [1027, 235] on button "Contact Sales" at bounding box center [1026, 234] width 51 height 15
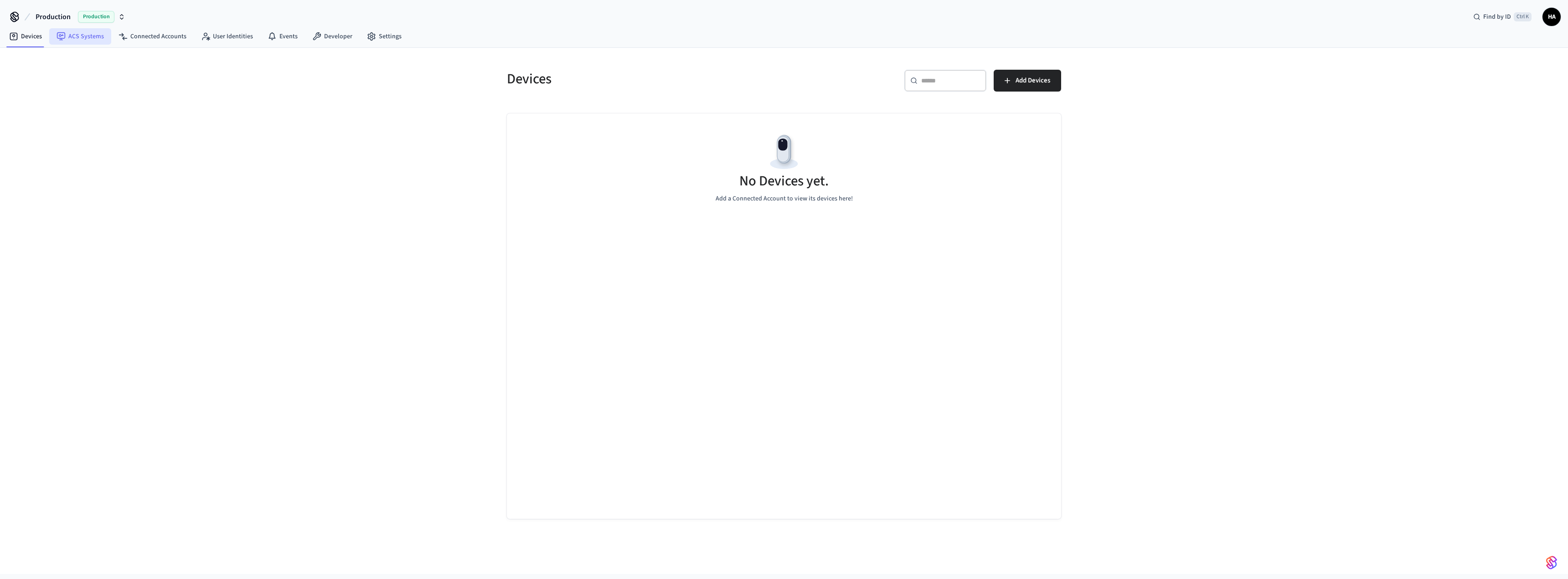
click at [72, 34] on link "ACS Systems" at bounding box center [80, 36] width 62 height 17
click at [141, 32] on link "Connected Accounts" at bounding box center [152, 36] width 83 height 17
click at [224, 35] on link "User Identities" at bounding box center [227, 36] width 67 height 17
click at [275, 32] on link "Events" at bounding box center [283, 36] width 45 height 17
click at [331, 36] on link "Developer" at bounding box center [332, 36] width 54 height 17
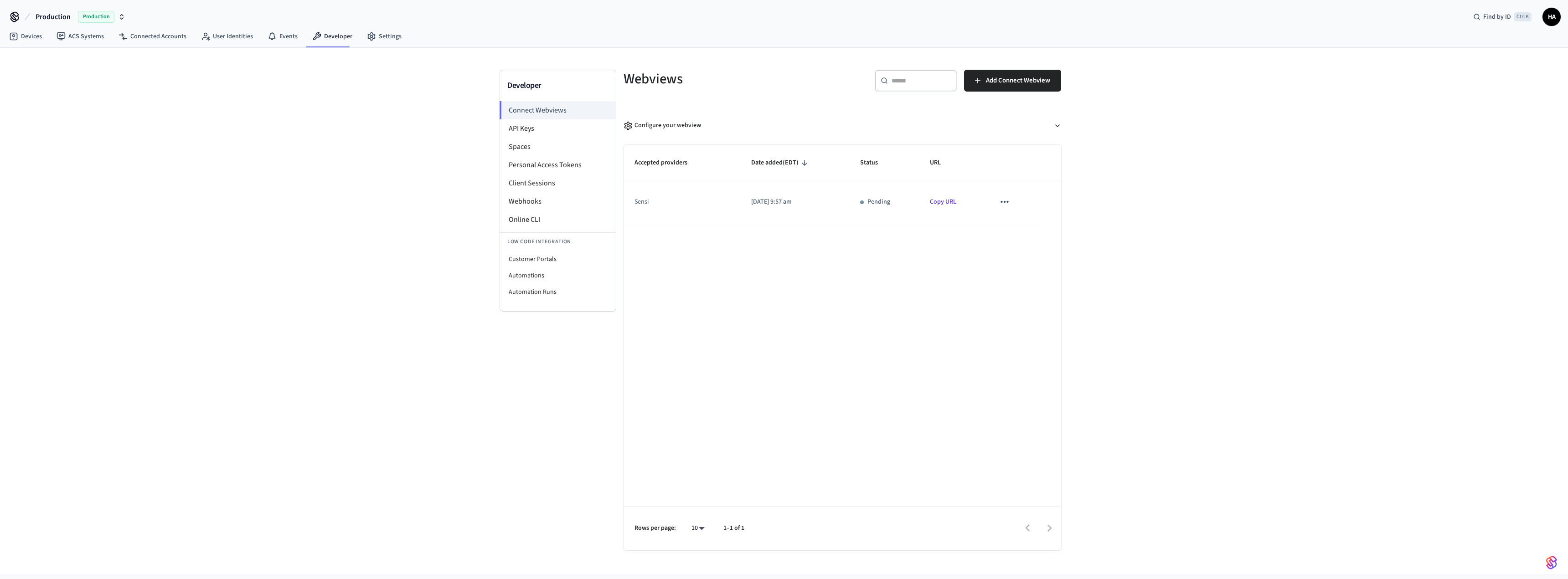
click at [949, 199] on link "Copy URL" at bounding box center [942, 202] width 26 height 9
click at [941, 203] on link "Copy URL" at bounding box center [942, 202] width 26 height 9
click at [223, 35] on link "User Identities" at bounding box center [227, 36] width 67 height 17
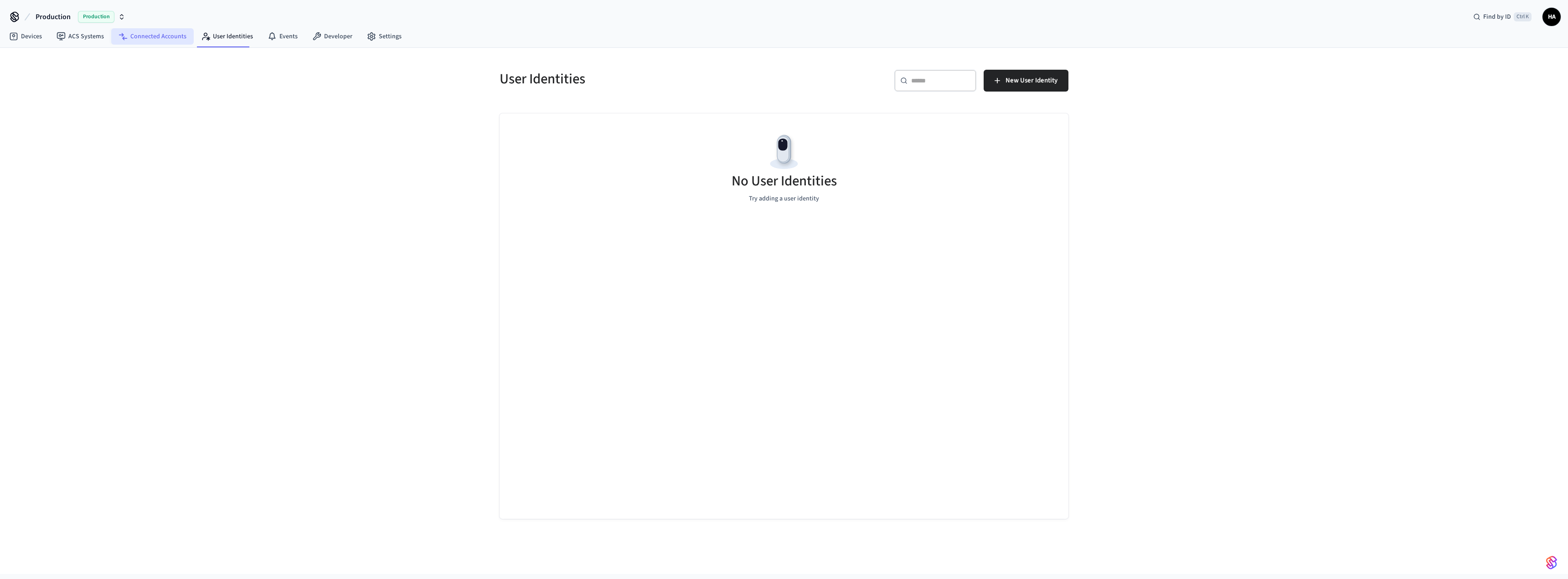
click at [153, 38] on link "Connected Accounts" at bounding box center [152, 36] width 83 height 17
click at [1032, 78] on span "Connect Account" at bounding box center [1026, 80] width 49 height 12
